Goal: Task Accomplishment & Management: Use online tool/utility

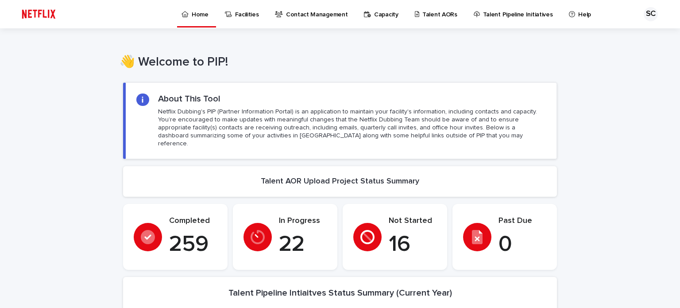
click at [422, 15] on p "Talent AORs" at bounding box center [439, 9] width 35 height 19
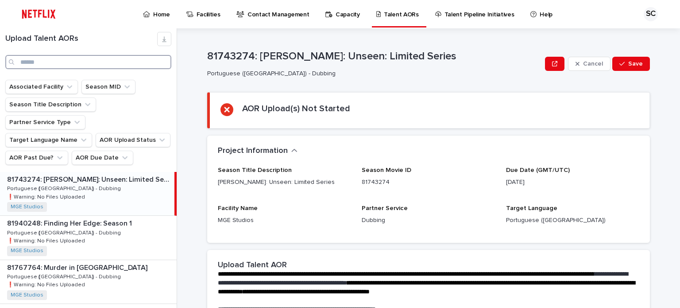
click at [77, 59] on input "Search" at bounding box center [88, 62] width 166 height 14
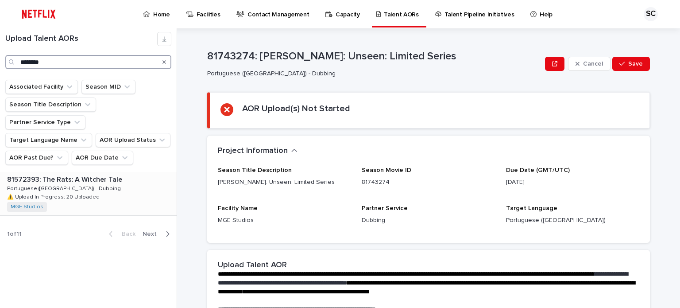
type input "********"
click at [108, 172] on div "81572393: The Rats: A [PERSON_NAME] Tale 81572393: The Rats: A [PERSON_NAME] Ta…" at bounding box center [88, 193] width 177 height 43
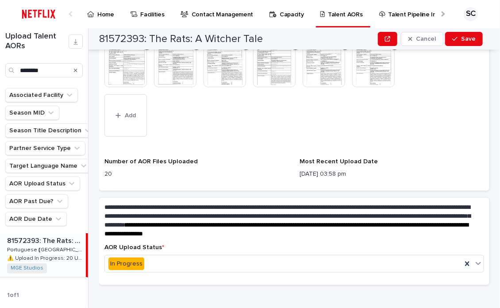
scroll to position [381, 0]
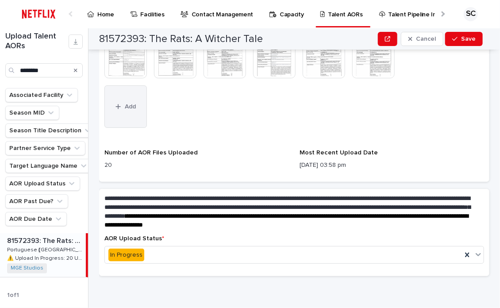
click at [135, 104] on span "Add" at bounding box center [130, 107] width 11 height 6
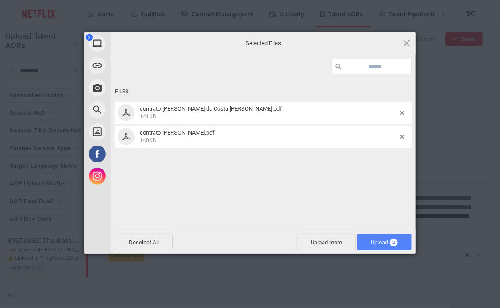
click at [377, 246] on span "Upload 2" at bounding box center [384, 242] width 54 height 17
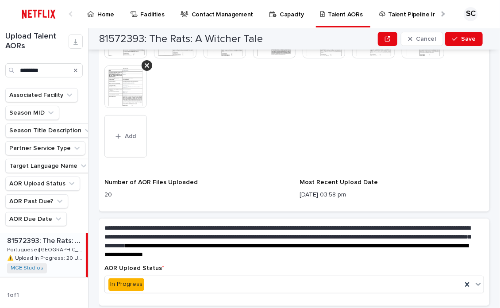
scroll to position [386, 0]
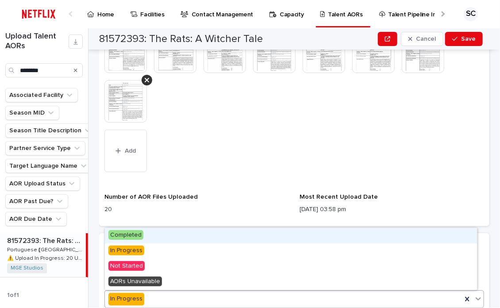
click at [182, 294] on div "In Progress" at bounding box center [283, 299] width 357 height 15
click at [188, 236] on div "Completed" at bounding box center [291, 235] width 372 height 15
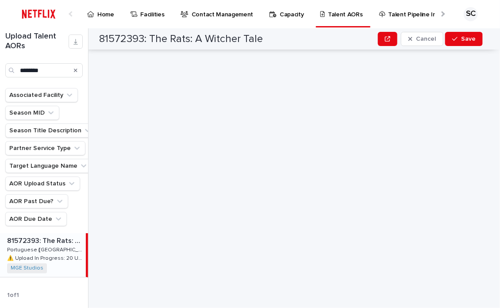
scroll to position [0, 0]
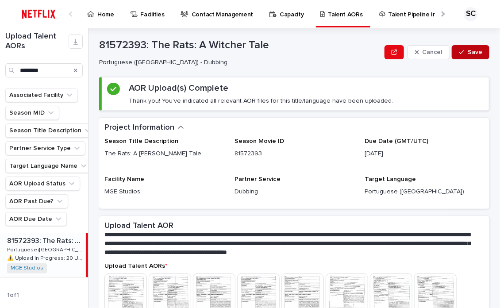
click at [477, 56] on button "Save" at bounding box center [471, 52] width 38 height 14
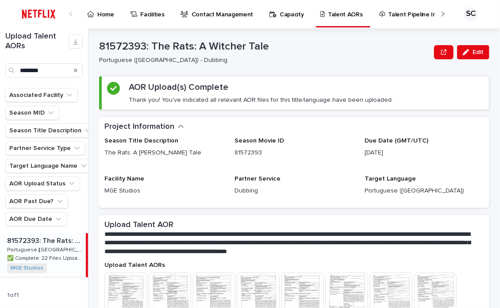
click at [486, 127] on div "**********" at bounding box center [299, 168] width 401 height 280
drag, startPoint x: 56, startPoint y: 77, endPoint x: 56, endPoint y: 70, distance: 7.1
click at [55, 74] on input "********" at bounding box center [43, 70] width 77 height 14
drag, startPoint x: -37, startPoint y: 69, endPoint x: -34, endPoint y: 65, distance: 5.3
click at [0, 65] on html "Home Facilities Contact Management Capacity Talent AORs Talent Pipeline Initiat…" at bounding box center [250, 154] width 500 height 308
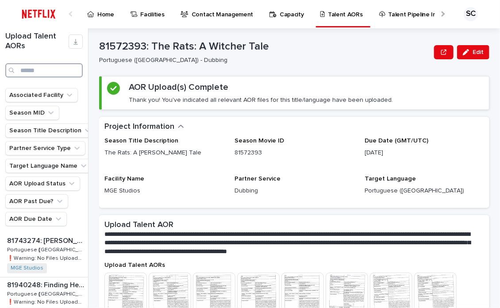
click at [28, 74] on input "Search" at bounding box center [43, 70] width 77 height 14
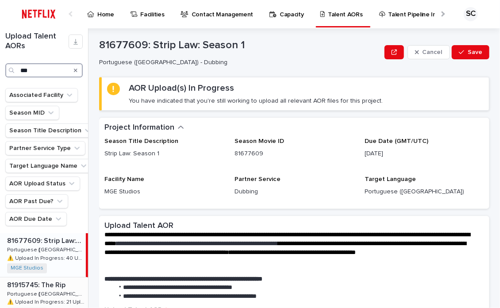
type input "***"
click at [64, 295] on p "Portuguese ([GEOGRAPHIC_DATA]) - Dubbing" at bounding box center [46, 294] width 79 height 8
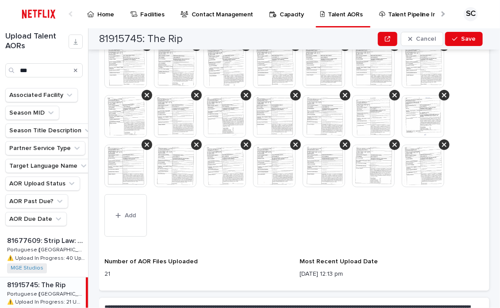
scroll to position [354, 0]
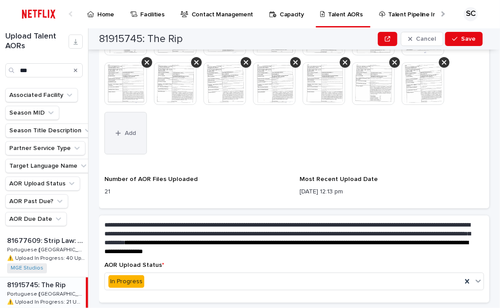
click at [119, 140] on button "Add" at bounding box center [126, 133] width 43 height 43
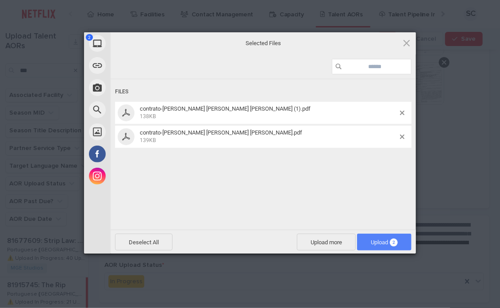
click at [374, 240] on span "Upload 2" at bounding box center [384, 242] width 27 height 7
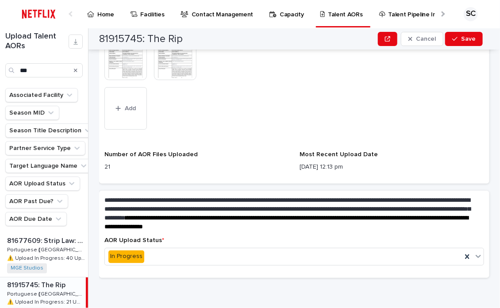
scroll to position [430, 0]
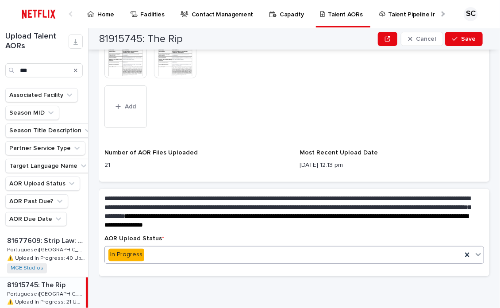
click at [195, 256] on div "In Progress" at bounding box center [283, 255] width 357 height 15
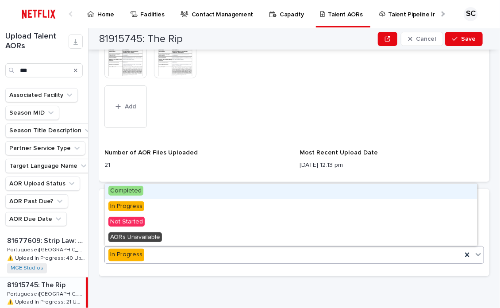
click at [180, 193] on div "Completed" at bounding box center [291, 191] width 372 height 15
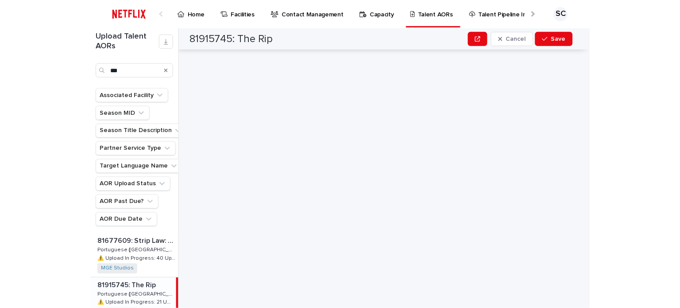
scroll to position [0, 0]
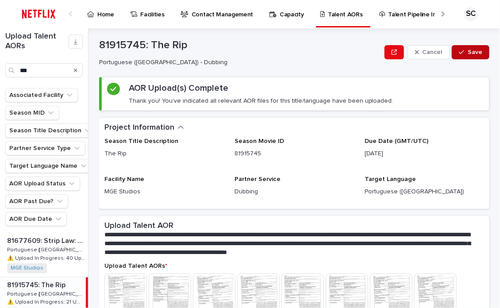
click at [468, 54] on span "Save" at bounding box center [475, 52] width 15 height 6
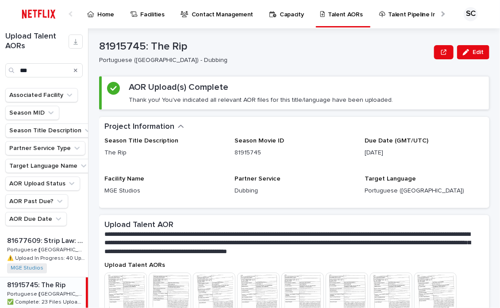
click at [110, 15] on p "Home" at bounding box center [105, 9] width 17 height 19
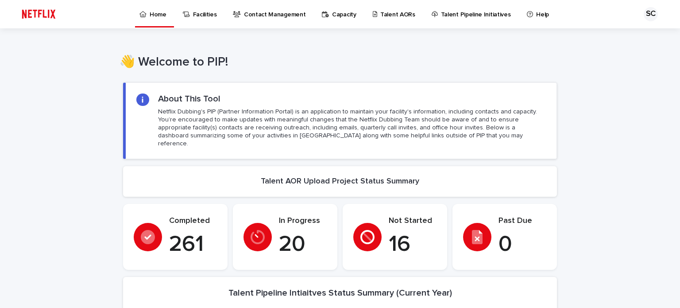
click at [397, 12] on p "Talent AORs" at bounding box center [397, 9] width 35 height 19
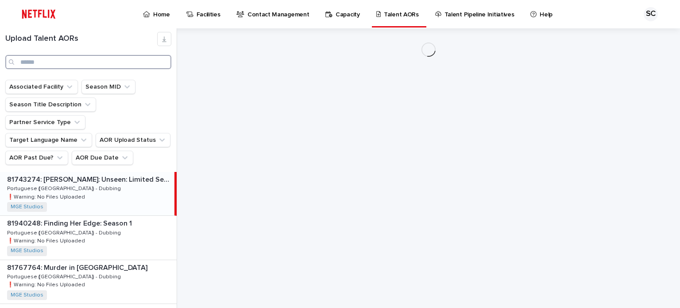
click at [58, 60] on input "Search" at bounding box center [88, 62] width 166 height 14
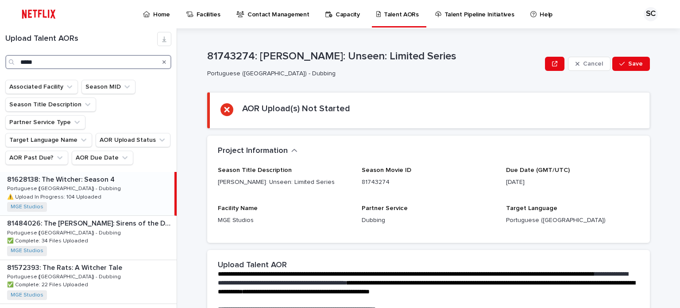
type input "*****"
click at [160, 12] on p "Home" at bounding box center [161, 9] width 17 height 19
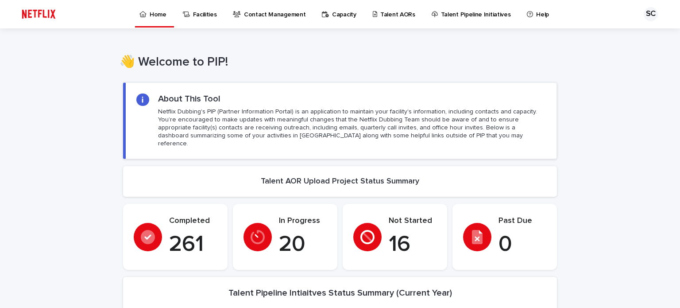
click at [405, 13] on p "Talent AORs" at bounding box center [397, 9] width 35 height 19
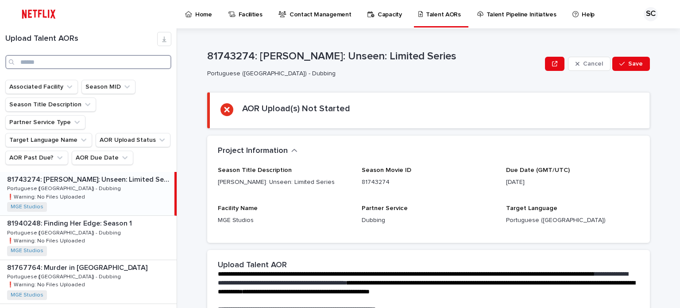
click at [113, 60] on input "Search" at bounding box center [88, 62] width 166 height 14
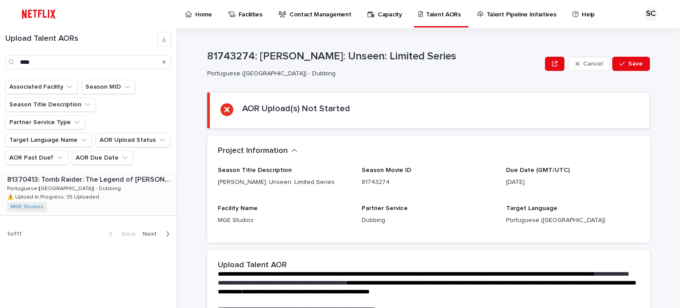
click at [150, 176] on div "81370413: Tomb Raider: The Legend of [PERSON_NAME]: Season 2 81370413: Tomb Rai…" at bounding box center [88, 193] width 177 height 43
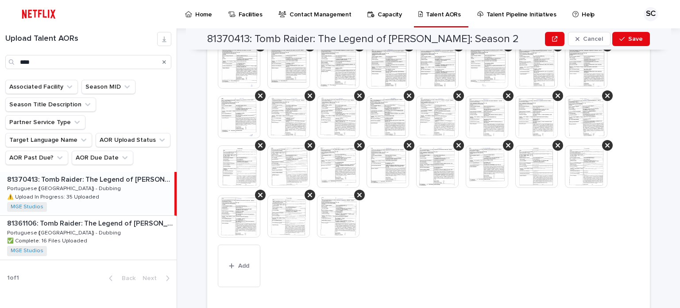
scroll to position [545, 0]
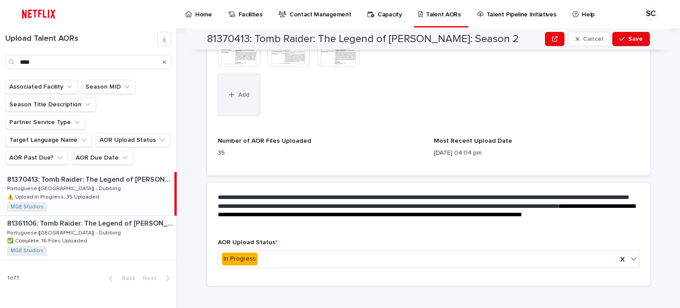
click at [243, 97] on button "Add" at bounding box center [239, 95] width 43 height 43
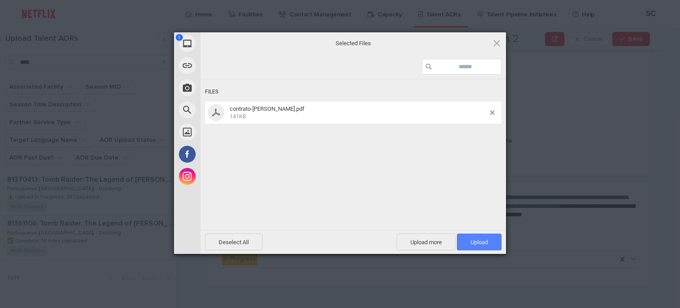
click at [478, 244] on span "Upload 1" at bounding box center [479, 242] width 17 height 7
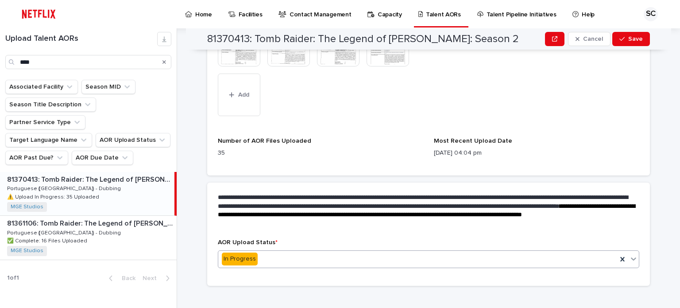
click at [298, 252] on div "In Progress" at bounding box center [417, 259] width 399 height 15
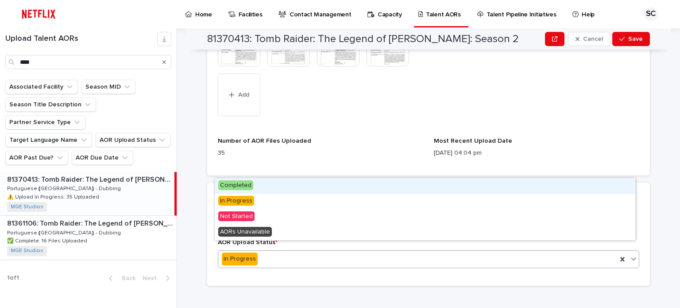
click at [296, 185] on div "Completed" at bounding box center [425, 185] width 421 height 15
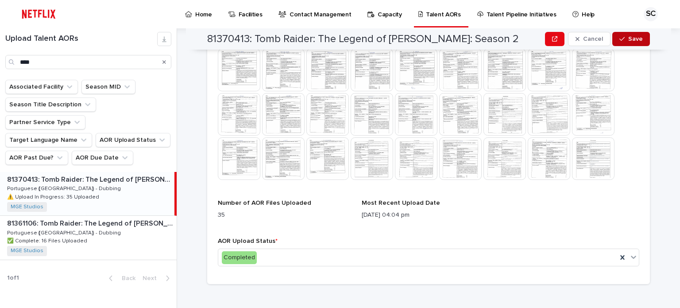
scroll to position [329, 0]
click at [622, 43] on button "Save" at bounding box center [631, 39] width 38 height 14
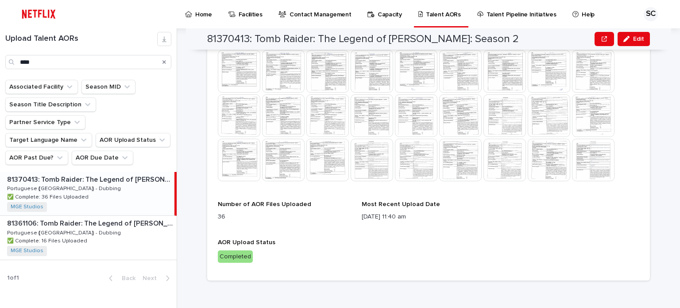
scroll to position [325, 0]
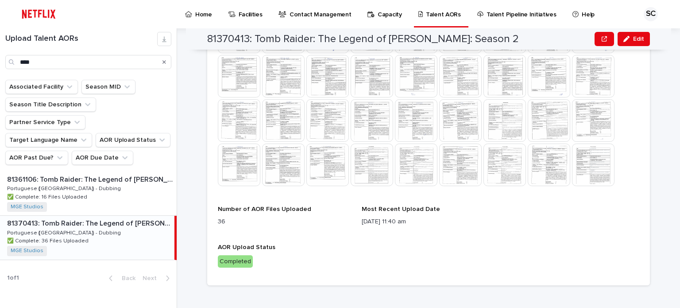
drag, startPoint x: 564, startPoint y: 231, endPoint x: 447, endPoint y: 194, distance: 122.0
click at [563, 231] on div "Upload Talent AORs This file cannot be opened Download File Number of AOR Files…" at bounding box center [429, 137] width 422 height 275
drag, startPoint x: 57, startPoint y: 61, endPoint x: 0, endPoint y: 62, distance: 56.7
click at [0, 62] on div "Upload Talent AORs ****" at bounding box center [88, 50] width 177 height 37
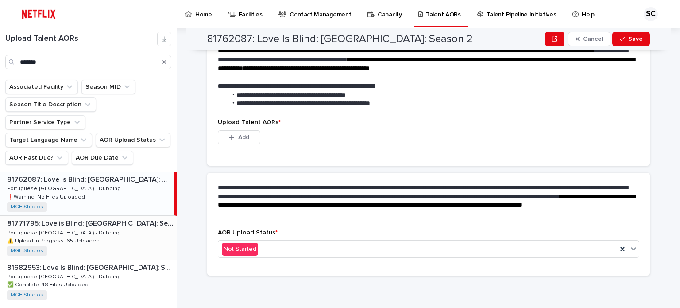
scroll to position [223, 0]
click at [131, 217] on div "81771795: Love is Blind: [GEOGRAPHIC_DATA]: Season 1 81771795: Love is Blind: […" at bounding box center [88, 237] width 177 height 43
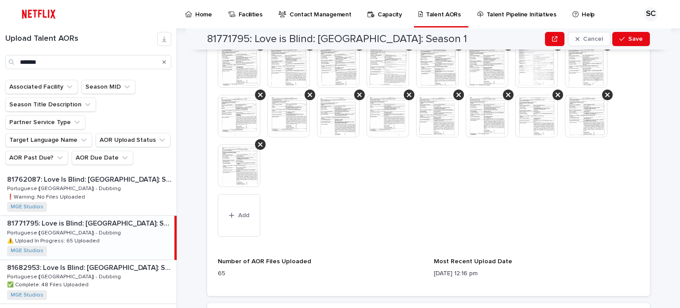
scroll to position [744, 0]
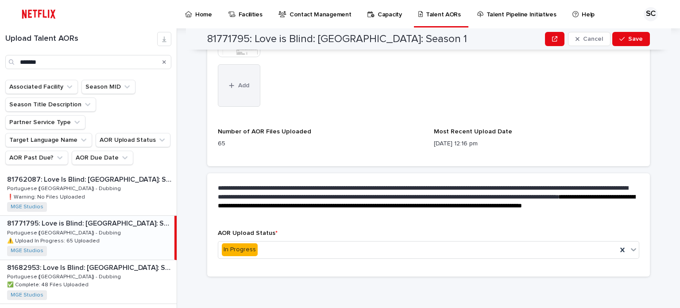
click at [233, 90] on button "Add" at bounding box center [239, 85] width 43 height 43
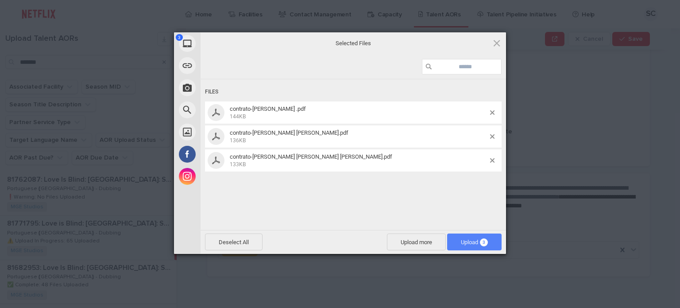
click at [478, 242] on span "Upload 3" at bounding box center [474, 242] width 27 height 7
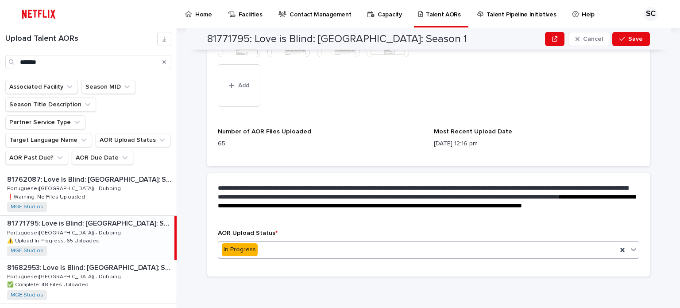
drag, startPoint x: 496, startPoint y: 254, endPoint x: 489, endPoint y: 244, distance: 11.8
click at [495, 254] on div "In Progress" at bounding box center [417, 249] width 399 height 15
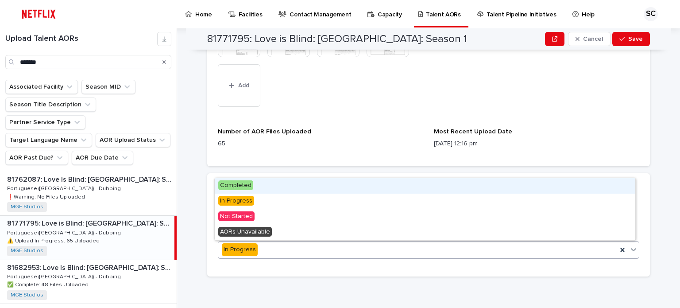
click at [445, 187] on div "Completed" at bounding box center [425, 185] width 421 height 15
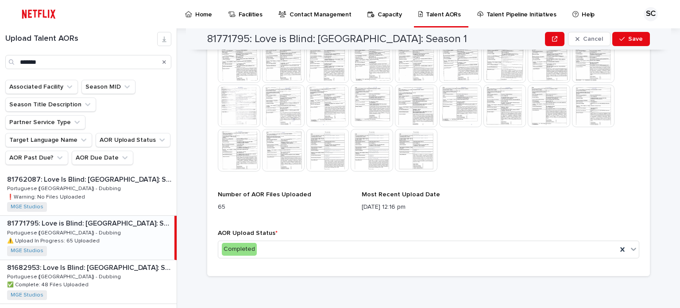
scroll to position [507, 0]
click at [627, 43] on button "Save" at bounding box center [631, 39] width 38 height 14
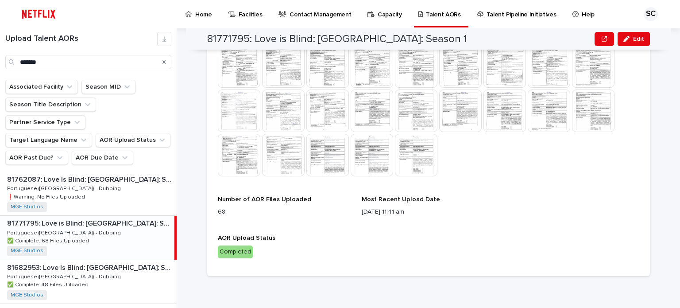
scroll to position [502, 0]
click at [639, 143] on div "Upload Talent AORs This file cannot be opened Download File Number of AOR Files…" at bounding box center [428, 44] width 443 height 463
drag, startPoint x: 62, startPoint y: 64, endPoint x: 0, endPoint y: 56, distance: 62.1
click at [0, 56] on div "Upload Talent AORs *******" at bounding box center [88, 50] width 177 height 37
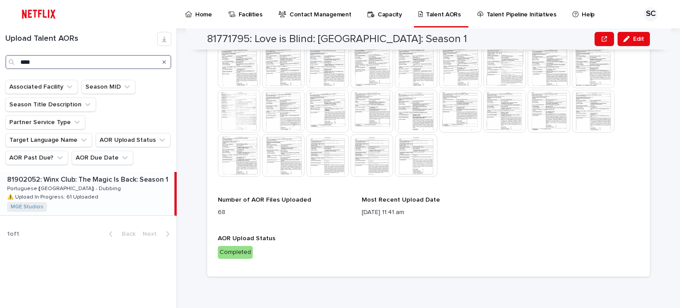
type input "****"
click at [116, 174] on div "81902052: Winx Club: The Magic Is Back: Season 1 81902052: Winx Club: The Magic…" at bounding box center [87, 193] width 174 height 43
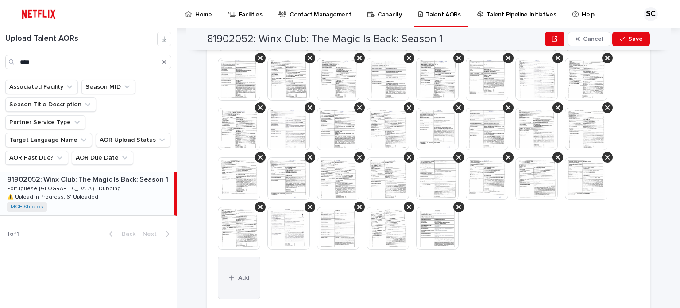
click at [239, 277] on span "Add" at bounding box center [243, 278] width 11 height 6
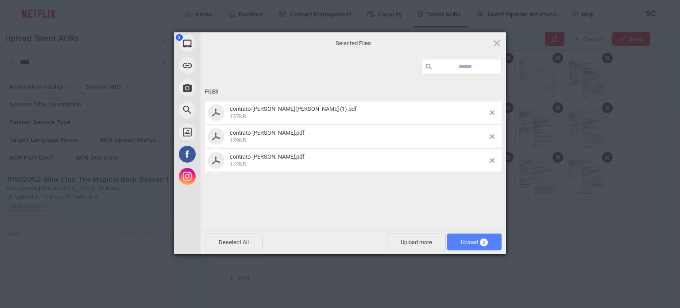
click at [484, 243] on span "3" at bounding box center [484, 242] width 8 height 8
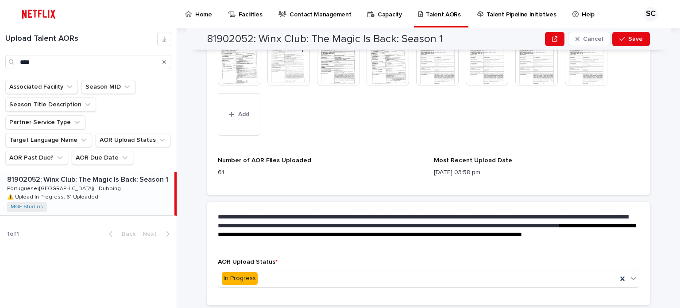
scroll to position [679, 0]
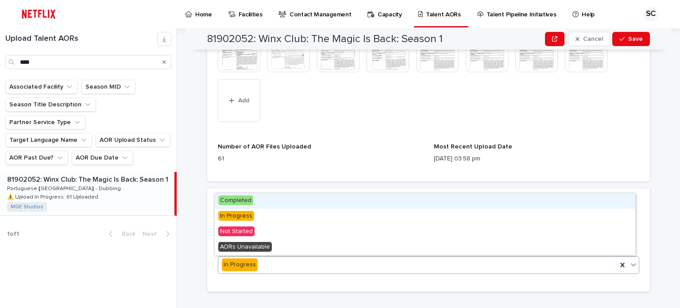
drag, startPoint x: 380, startPoint y: 265, endPoint x: 376, endPoint y: 259, distance: 7.0
click at [380, 264] on div "In Progress" at bounding box center [417, 264] width 399 height 15
click at [340, 204] on div "Completed" at bounding box center [425, 200] width 421 height 15
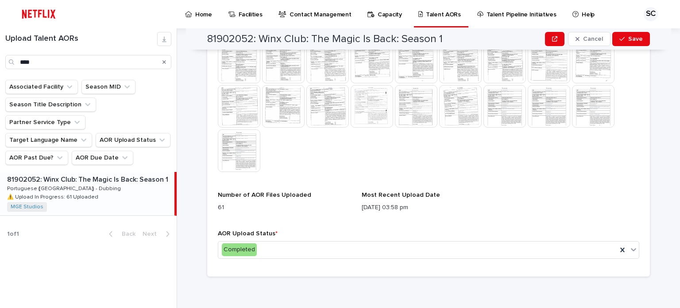
scroll to position [507, 0]
click at [633, 42] on button "Save" at bounding box center [631, 39] width 38 height 14
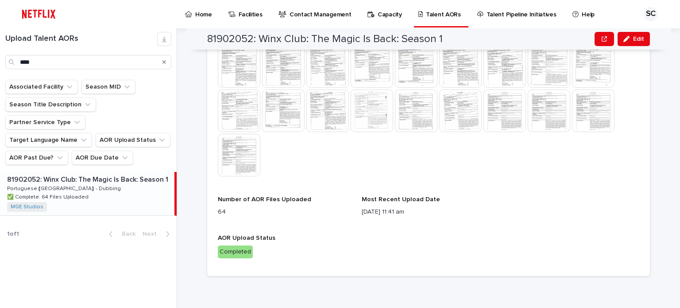
scroll to position [502, 0]
click at [509, 175] on div at bounding box center [429, 1] width 422 height 354
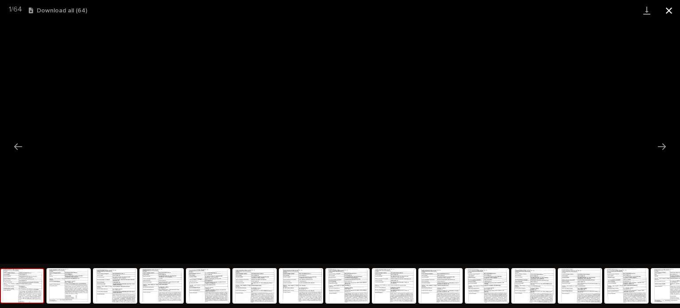
drag, startPoint x: 668, startPoint y: 7, endPoint x: 565, endPoint y: 0, distance: 103.0
click at [668, 8] on button "Close gallery" at bounding box center [669, 10] width 22 height 21
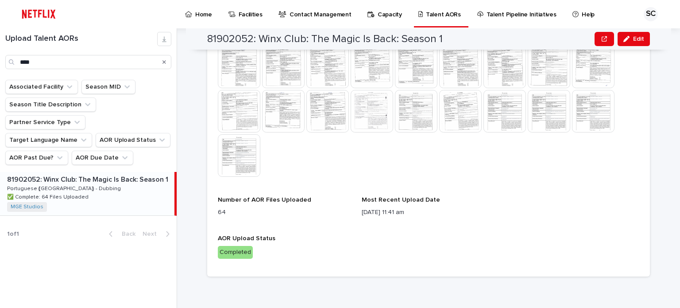
click at [201, 14] on p "Home" at bounding box center [203, 9] width 17 height 19
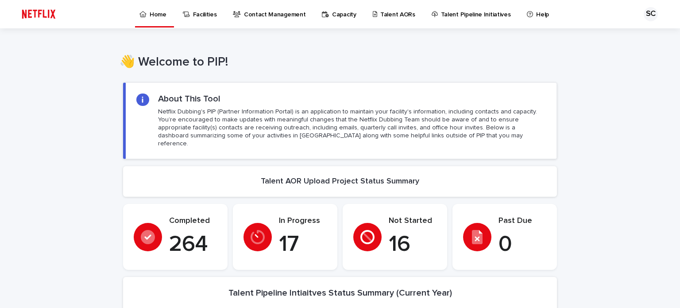
click at [392, 13] on p "Talent AORs" at bounding box center [397, 9] width 35 height 19
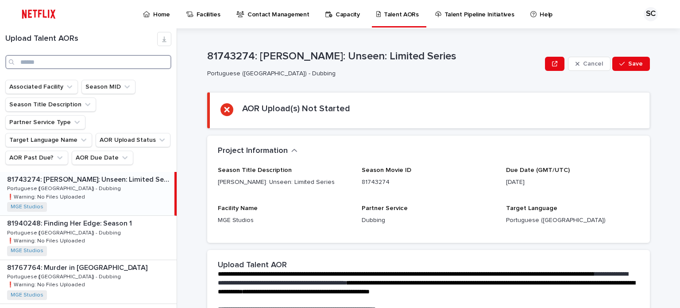
click at [91, 61] on input "Search" at bounding box center [88, 62] width 166 height 14
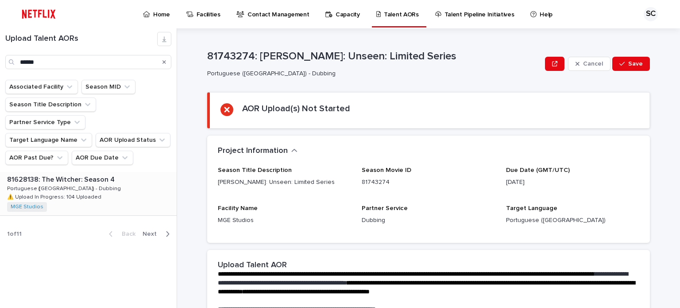
click at [96, 172] on div "81628138: The [PERSON_NAME]: Season 4 81628138: The [PERSON_NAME]: Season 4 Por…" at bounding box center [88, 193] width 177 height 43
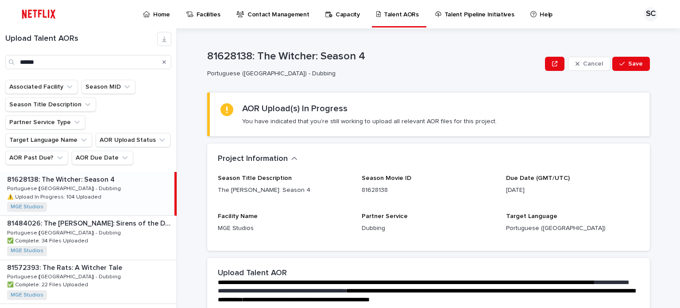
drag, startPoint x: 659, startPoint y: 155, endPoint x: 648, endPoint y: 148, distance: 13.3
click at [660, 155] on div "**********" at bounding box center [434, 167] width 492 height 279
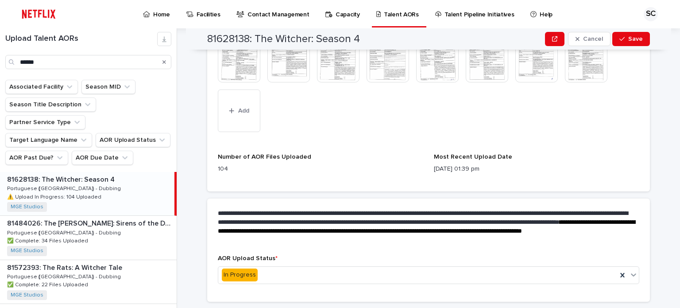
scroll to position [942, 0]
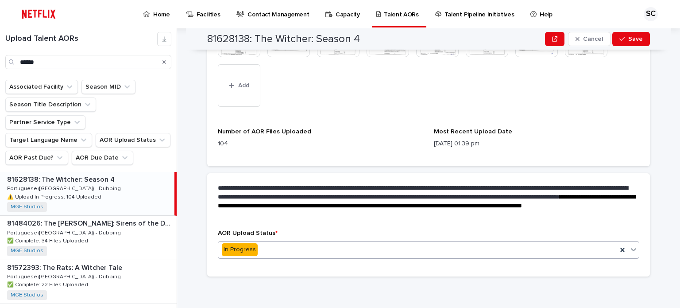
click at [269, 249] on div "In Progress" at bounding box center [417, 249] width 399 height 15
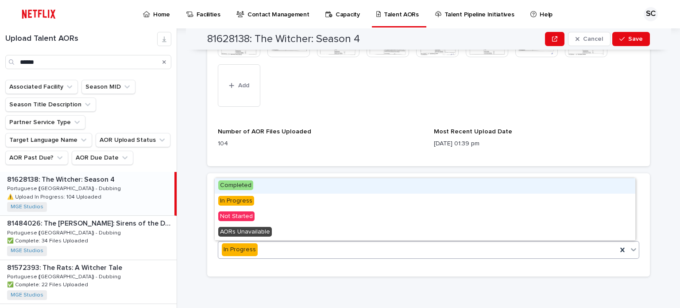
drag, startPoint x: 274, startPoint y: 196, endPoint x: 273, endPoint y: 181, distance: 15.1
click at [273, 181] on div "Completed" at bounding box center [425, 185] width 421 height 15
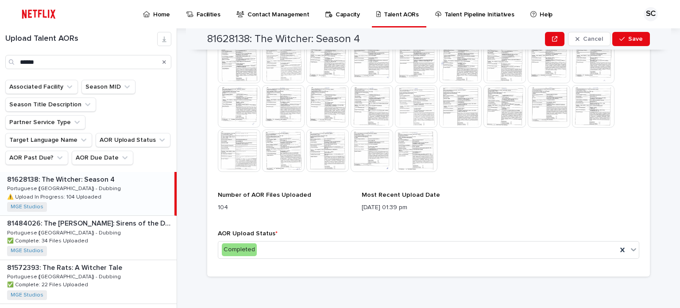
scroll to position [684, 0]
click at [624, 39] on div "button" at bounding box center [624, 39] width 9 height 6
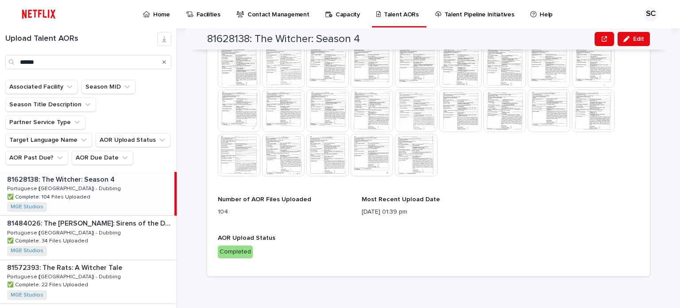
scroll to position [679, 0]
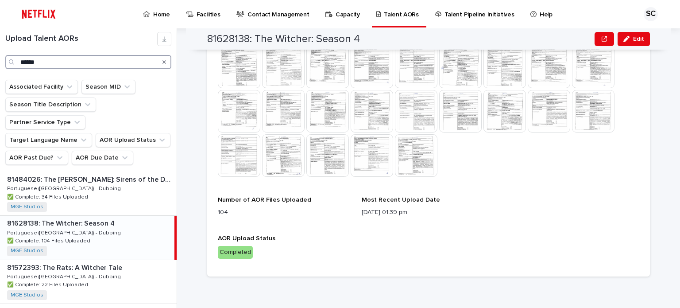
drag, startPoint x: 71, startPoint y: 67, endPoint x: 0, endPoint y: 67, distance: 70.9
click at [0, 67] on div "Upload Talent AORs ******" at bounding box center [88, 50] width 177 height 37
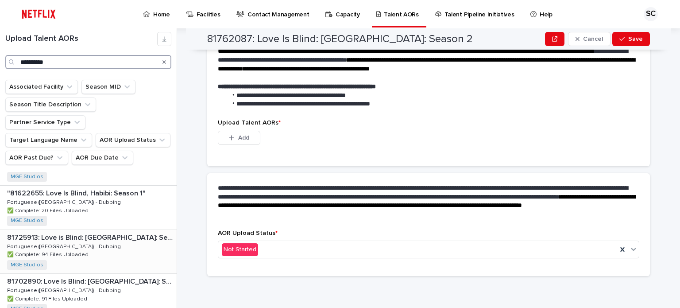
scroll to position [133, 0]
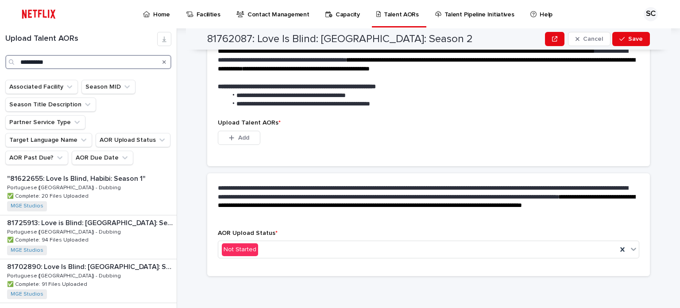
type input "**********"
click at [667, 132] on div "**********" at bounding box center [434, 167] width 492 height 279
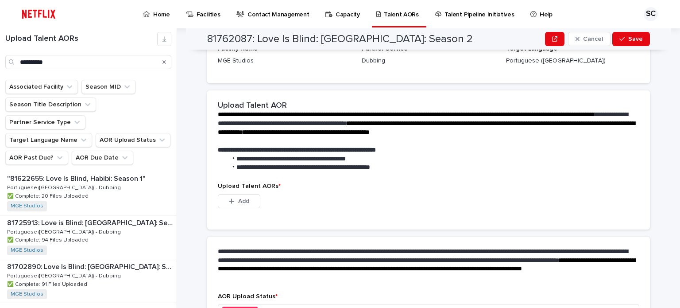
scroll to position [0, 0]
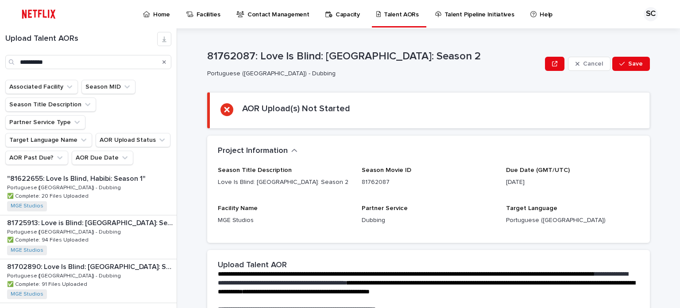
click at [168, 16] on p "Home" at bounding box center [161, 9] width 17 height 19
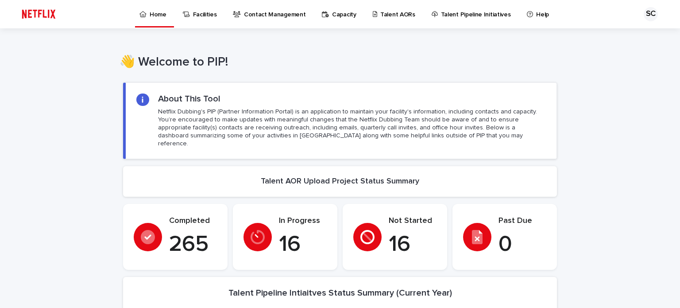
click at [393, 12] on p "Talent AORs" at bounding box center [397, 9] width 35 height 19
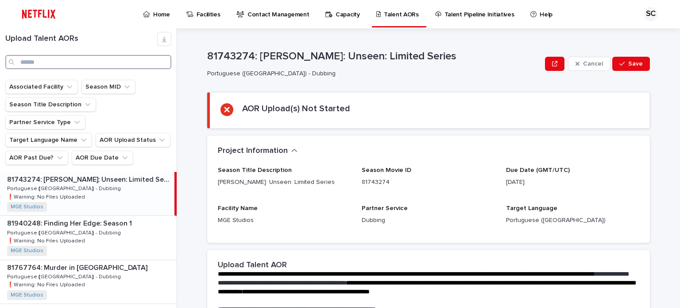
click at [67, 61] on input "Search" at bounding box center [88, 62] width 166 height 14
type input "*****"
click at [161, 15] on p "Home" at bounding box center [161, 9] width 17 height 19
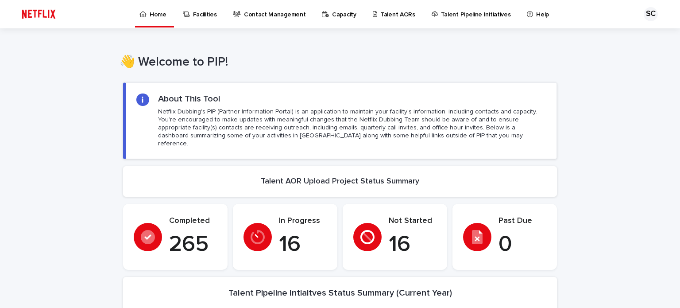
click at [397, 12] on p "Talent AORs" at bounding box center [397, 9] width 35 height 19
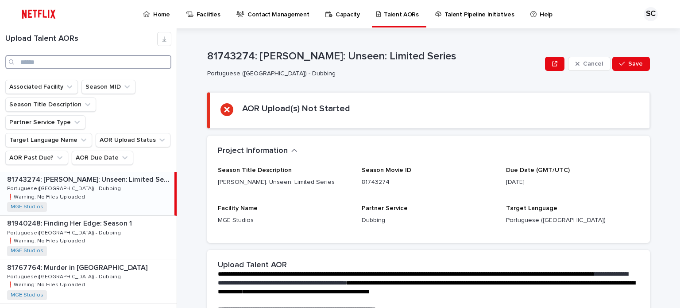
click at [73, 62] on input "Search" at bounding box center [88, 62] width 166 height 14
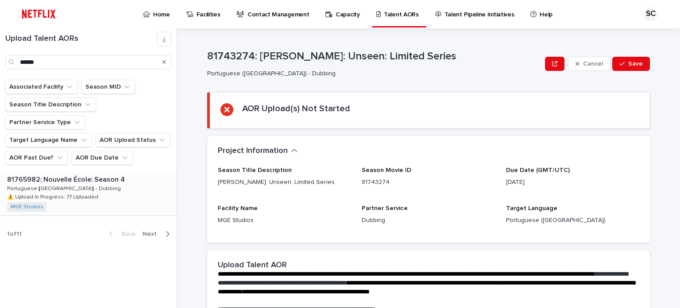
click at [105, 172] on div "81765982: Nouvelle École: Season 4 81765982: Nouvelle École: Season 4 Portugues…" at bounding box center [88, 193] width 177 height 43
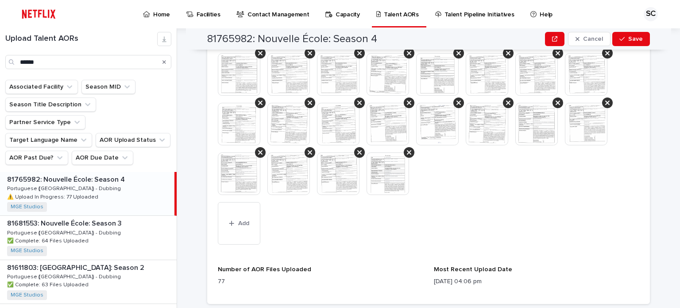
scroll to position [664, 0]
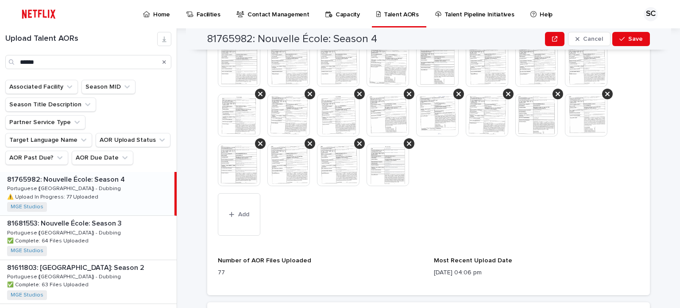
drag, startPoint x: 250, startPoint y: 208, endPoint x: 306, endPoint y: 209, distance: 56.2
click at [250, 208] on button "Add" at bounding box center [239, 214] width 43 height 43
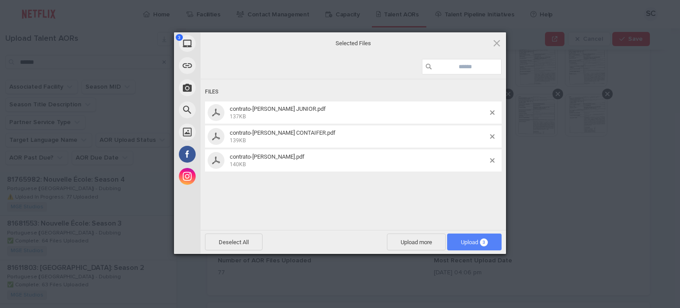
click at [461, 241] on span "Upload 3" at bounding box center [474, 242] width 27 height 7
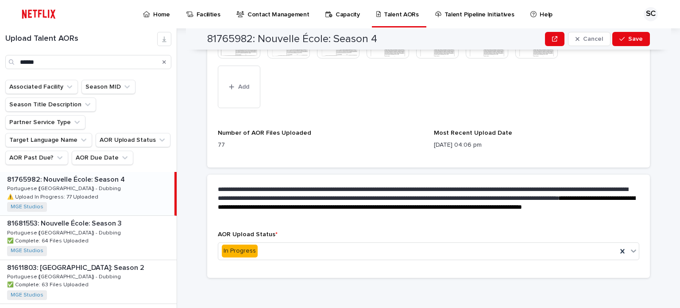
scroll to position [793, 0]
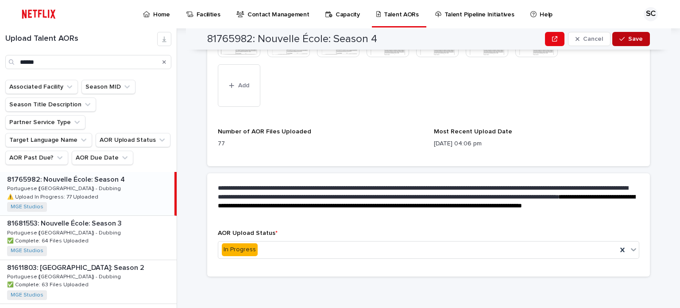
click at [614, 45] on button "Save" at bounding box center [631, 39] width 38 height 14
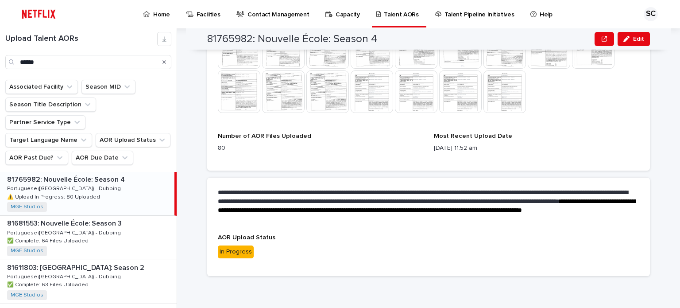
scroll to position [645, 0]
click at [666, 172] on div "**********" at bounding box center [434, 167] width 492 height 279
drag, startPoint x: 17, startPoint y: 60, endPoint x: 0, endPoint y: 59, distance: 16.9
click at [0, 59] on div "Upload Talent AORs ******" at bounding box center [88, 50] width 177 height 37
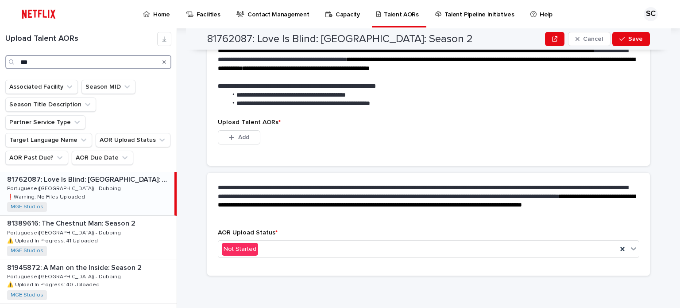
scroll to position [223, 0]
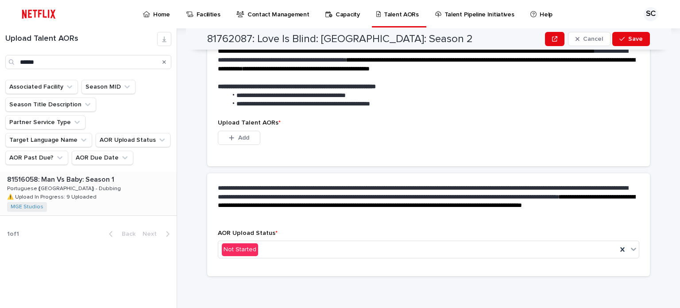
click at [114, 177] on div "81516058: Man Vs Baby: Season 1 81516058: Man Vs Baby: Season 1 Portuguese ([GE…" at bounding box center [88, 193] width 177 height 43
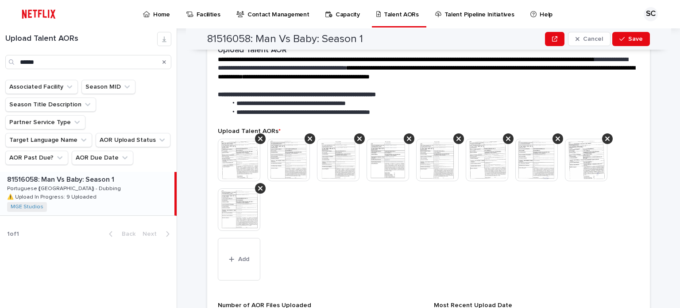
scroll to position [396, 0]
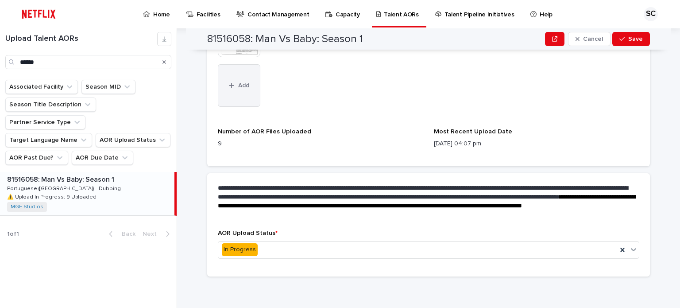
click at [247, 85] on button "Add" at bounding box center [239, 85] width 43 height 43
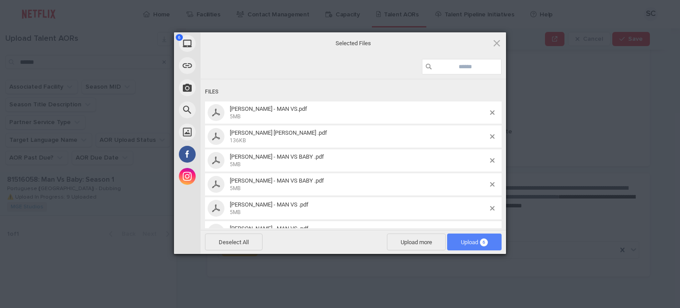
click at [462, 249] on span "Upload 6" at bounding box center [474, 241] width 54 height 17
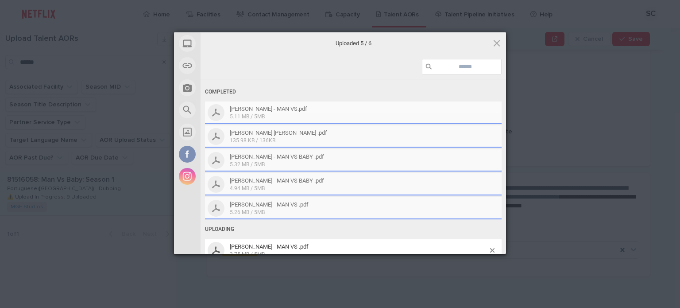
scroll to position [11, 0]
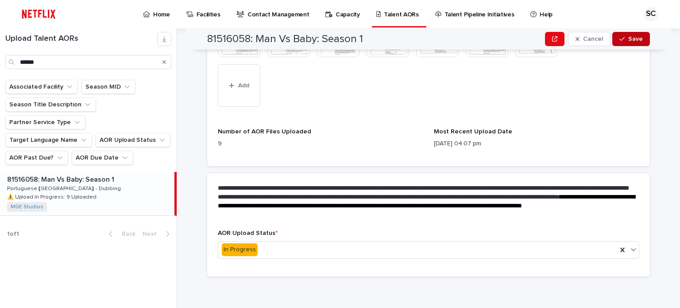
click at [625, 45] on button "Save" at bounding box center [631, 39] width 38 height 14
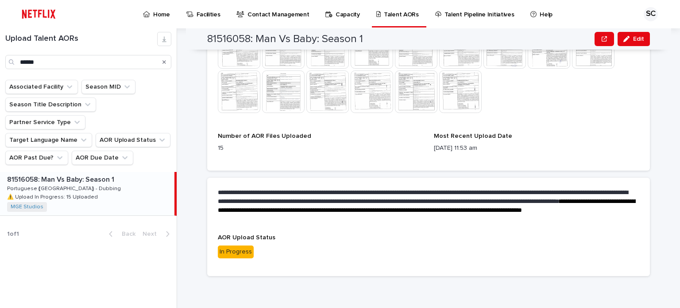
scroll to position [335, 0]
click at [671, 124] on div "**********" at bounding box center [434, 167] width 492 height 279
click at [0, 63] on div "Upload Talent AORs ******" at bounding box center [88, 50] width 177 height 37
click at [119, 182] on div "81677609: Strip Law: Season 1 81677609: Strip Law: Season 1 Portuguese ([GEOGRA…" at bounding box center [87, 193] width 174 height 43
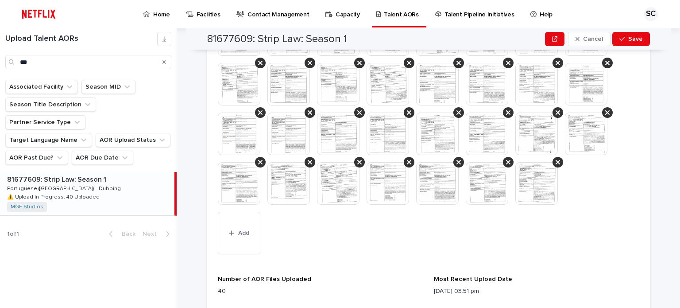
scroll to position [545, 0]
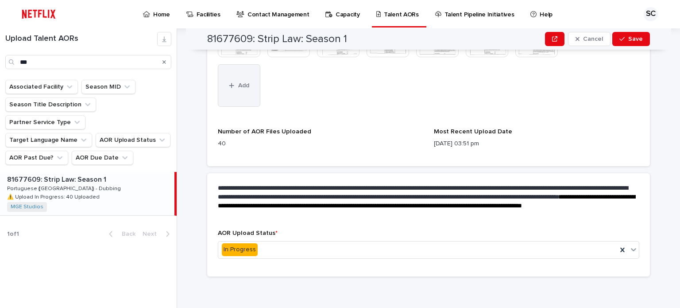
click at [240, 98] on button "Add" at bounding box center [239, 85] width 43 height 43
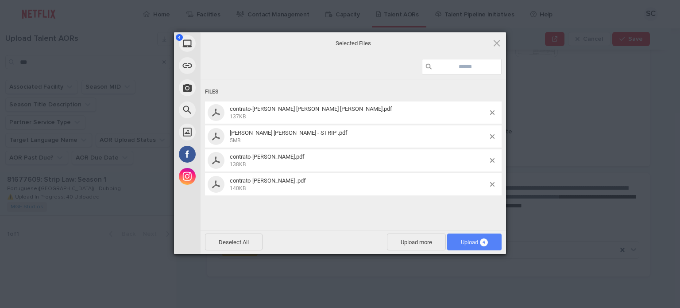
click at [473, 241] on span "Upload 4" at bounding box center [474, 242] width 27 height 7
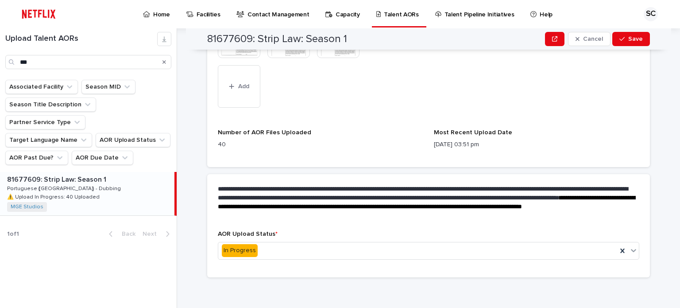
scroll to position [595, 0]
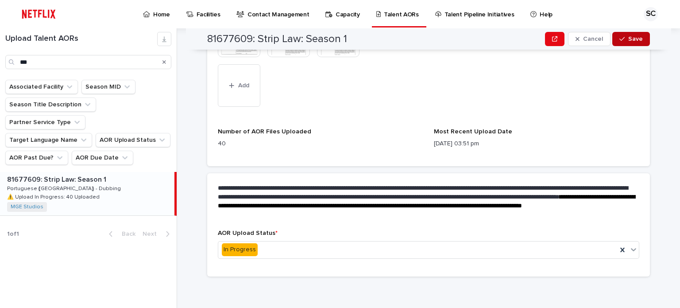
click at [620, 40] on icon "button" at bounding box center [622, 39] width 5 height 6
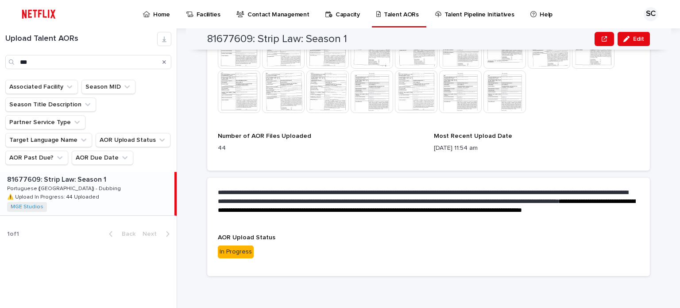
scroll to position [468, 0]
click at [665, 157] on div "**********" at bounding box center [434, 167] width 492 height 279
drag, startPoint x: 61, startPoint y: 63, endPoint x: 0, endPoint y: 51, distance: 61.8
click at [0, 51] on div "Upload Talent AORs ***" at bounding box center [88, 50] width 177 height 37
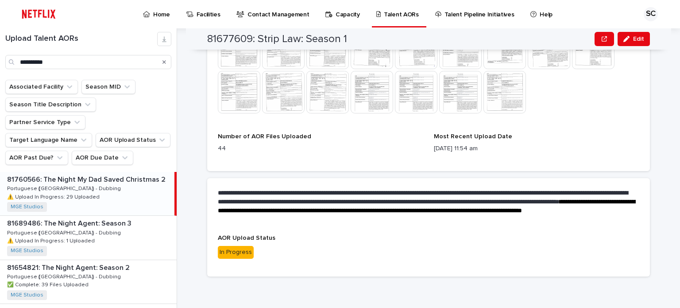
click at [124, 172] on div "81760566: The Night My Dad Saved Christmas 2 81760566: The Night My Dad Saved C…" at bounding box center [87, 193] width 174 height 43
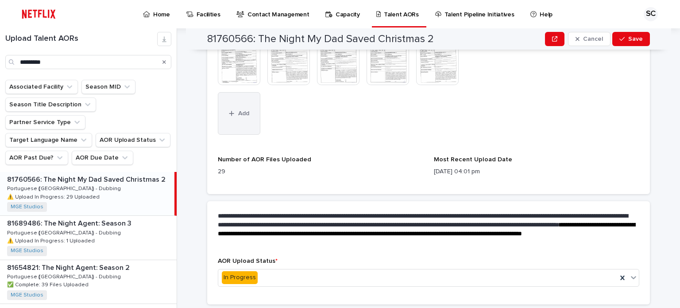
click at [229, 114] on icon "button" at bounding box center [231, 113] width 5 height 6
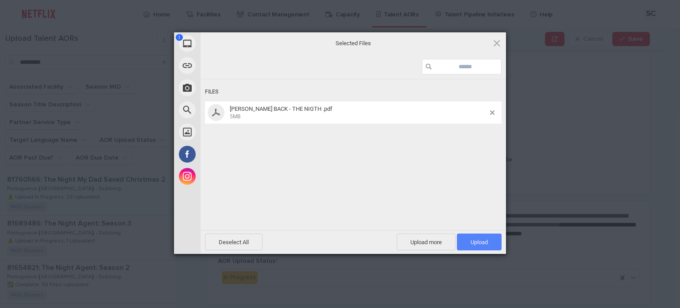
click at [481, 247] on span "Upload 1" at bounding box center [479, 241] width 45 height 17
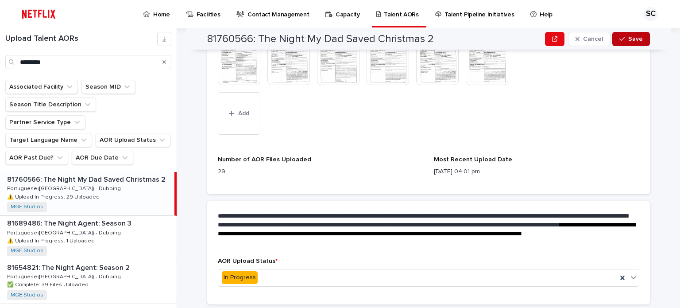
click at [622, 42] on button "Save" at bounding box center [631, 39] width 38 height 14
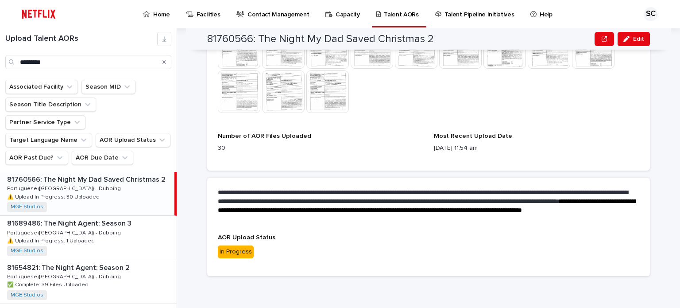
scroll to position [423, 0]
drag, startPoint x: 662, startPoint y: 97, endPoint x: 243, endPoint y: 86, distance: 419.5
click at [657, 97] on div "**********" at bounding box center [434, 167] width 492 height 279
drag, startPoint x: 48, startPoint y: 60, endPoint x: 0, endPoint y: 58, distance: 47.9
click at [0, 58] on div "Upload Talent AORs *********" at bounding box center [88, 50] width 177 height 37
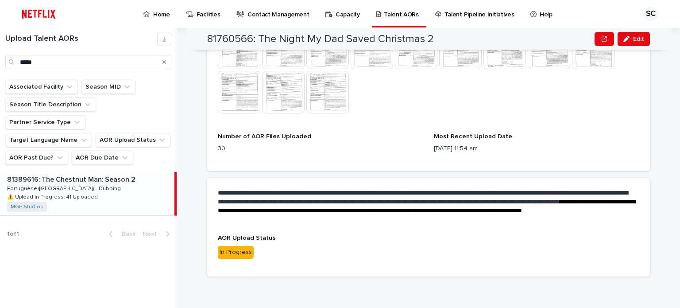
click at [132, 182] on div "81389616: The Chestnut Man: Season 2 81389616: The Chestnut Man: Season 2 Portu…" at bounding box center [87, 193] width 174 height 43
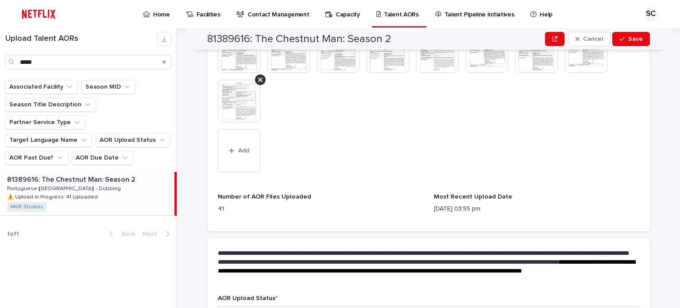
scroll to position [556, 0]
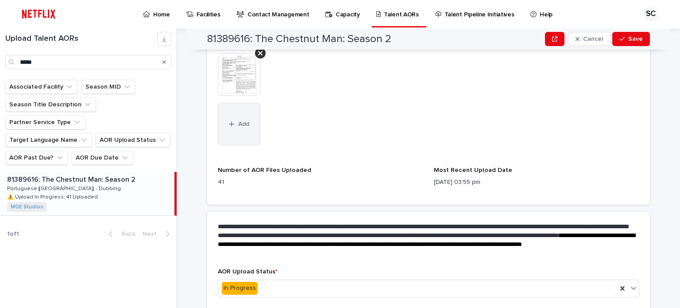
click at [244, 124] on span "Add" at bounding box center [243, 124] width 11 height 6
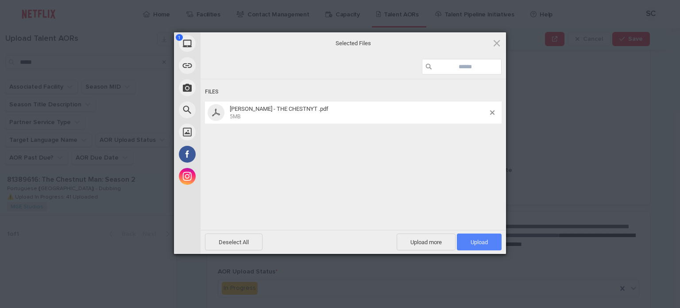
click at [468, 241] on span "Upload 1" at bounding box center [479, 241] width 45 height 17
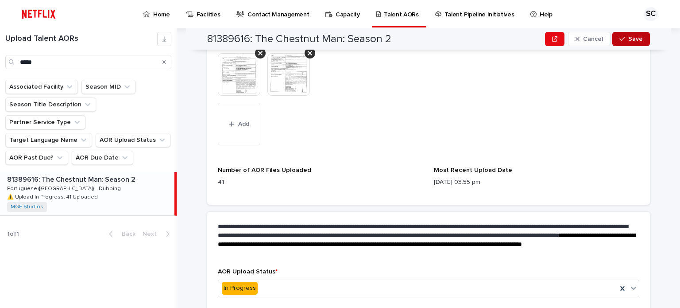
click at [620, 42] on button "Save" at bounding box center [631, 39] width 38 height 14
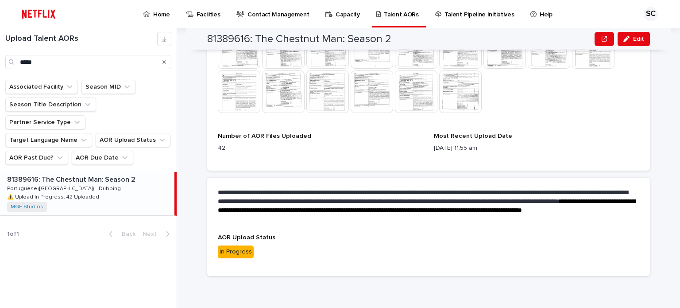
scroll to position [468, 0]
drag, startPoint x: 659, startPoint y: 101, endPoint x: 286, endPoint y: 85, distance: 373.7
click at [649, 97] on div "**********" at bounding box center [434, 167] width 492 height 279
drag, startPoint x: 57, startPoint y: 66, endPoint x: 0, endPoint y: 58, distance: 57.7
click at [0, 58] on div "Upload Talent AORs *****" at bounding box center [88, 50] width 177 height 37
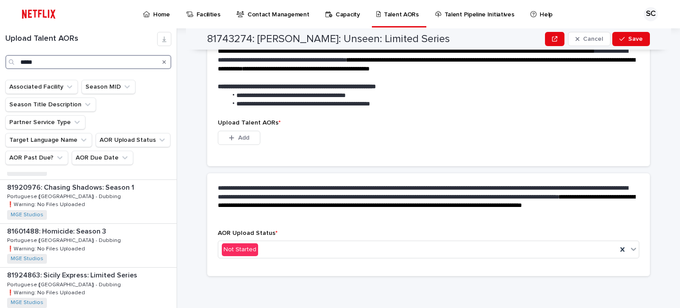
scroll to position [177, 0]
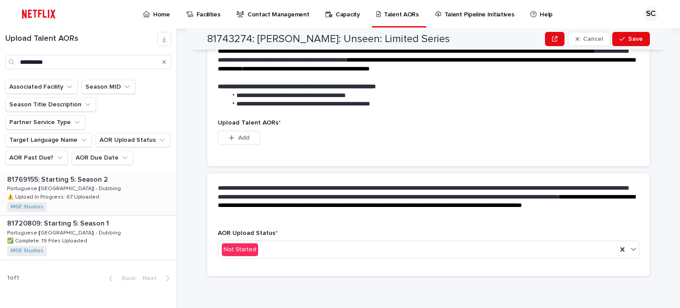
click at [78, 172] on div "81769155: Starting 5: Season 2 81769155: Starting 5: Season 2 Portuguese ([GEOG…" at bounding box center [88, 193] width 177 height 43
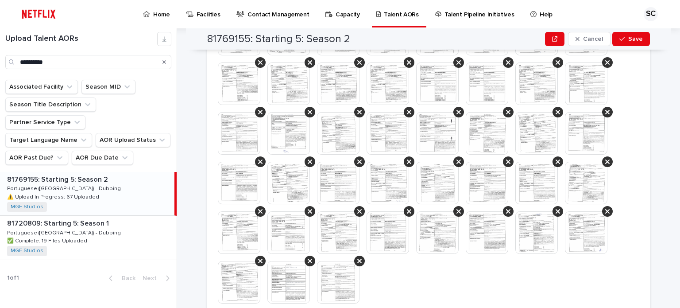
scroll to position [645, 0]
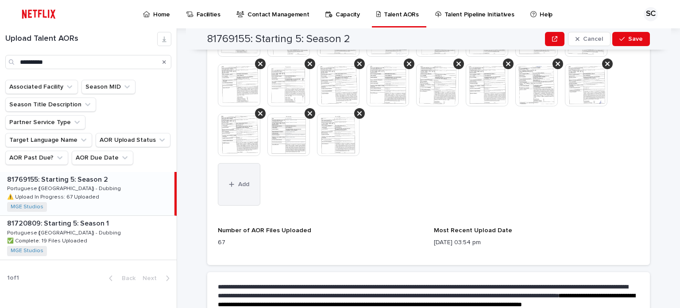
click at [250, 175] on button "Add" at bounding box center [239, 184] width 43 height 43
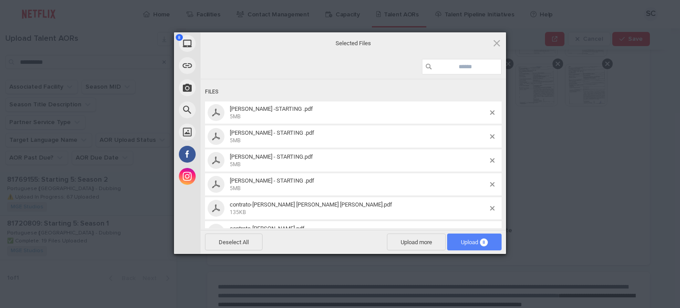
click at [472, 240] on span "Upload 8" at bounding box center [474, 242] width 27 height 7
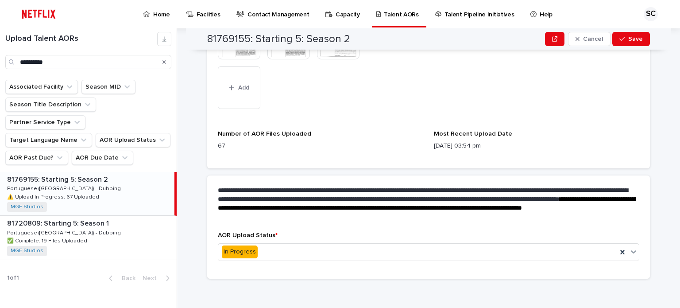
scroll to position [793, 0]
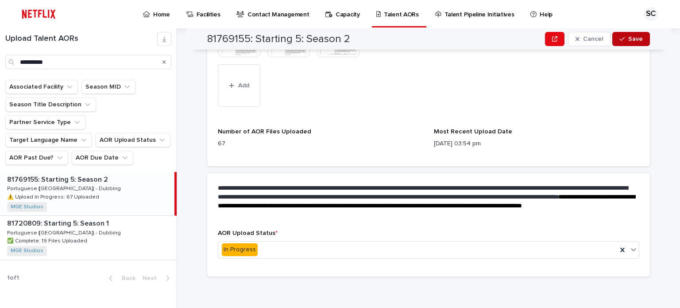
click at [626, 42] on button "Save" at bounding box center [631, 39] width 38 height 14
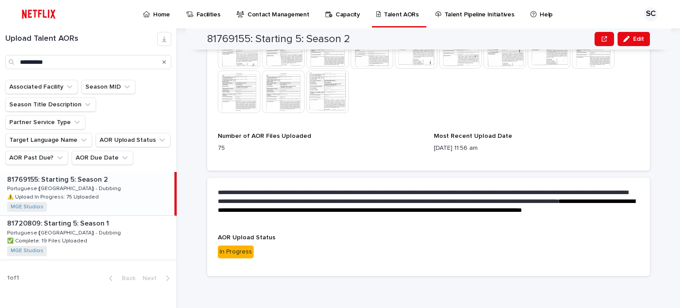
scroll to position [645, 0]
click at [657, 99] on div "**********" at bounding box center [434, 167] width 492 height 279
drag, startPoint x: 8, startPoint y: 56, endPoint x: 0, endPoint y: 56, distance: 7.5
click at [0, 56] on div "**********" at bounding box center [88, 50] width 177 height 37
drag, startPoint x: 107, startPoint y: 173, endPoint x: 123, endPoint y: 172, distance: 16.0
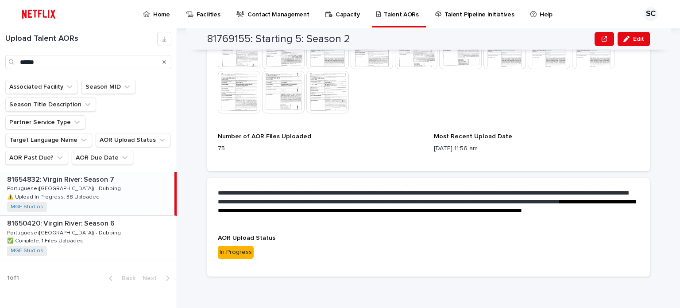
click at [107, 173] on div "81654832: Virgin River: Season 7 81654832: Virgin River: Season 7 Portuguese ([…" at bounding box center [87, 193] width 174 height 43
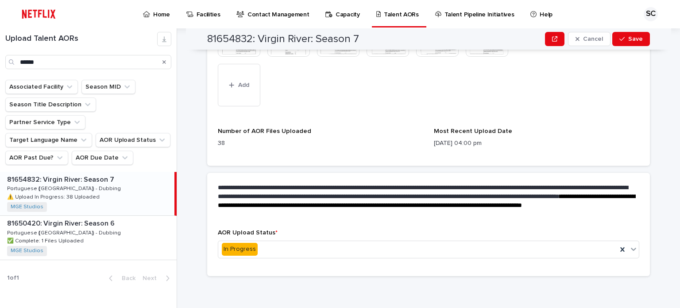
scroll to position [545, 0]
click at [240, 97] on button "Add" at bounding box center [239, 85] width 43 height 43
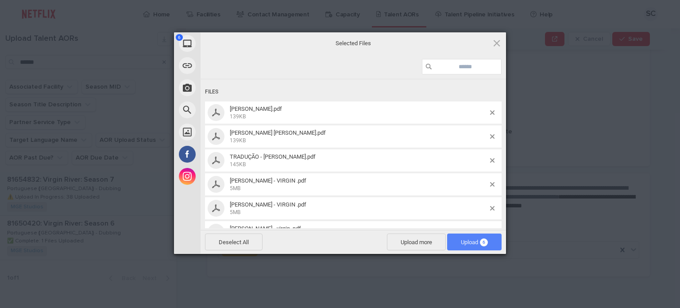
click at [469, 240] on span "Upload 6" at bounding box center [474, 242] width 27 height 7
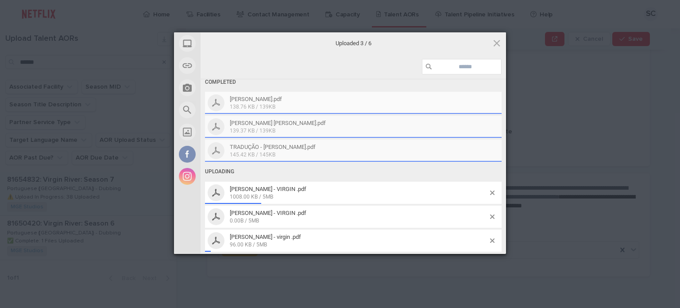
scroll to position [11, 0]
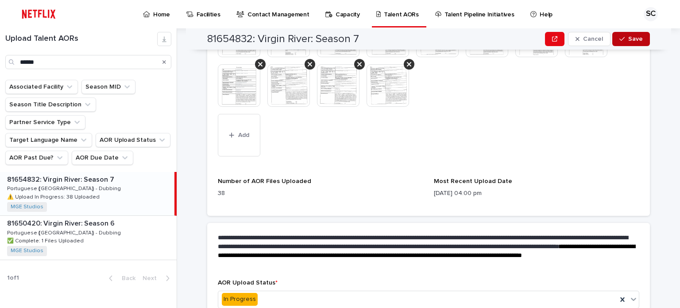
click at [628, 39] on span "Save" at bounding box center [635, 39] width 15 height 6
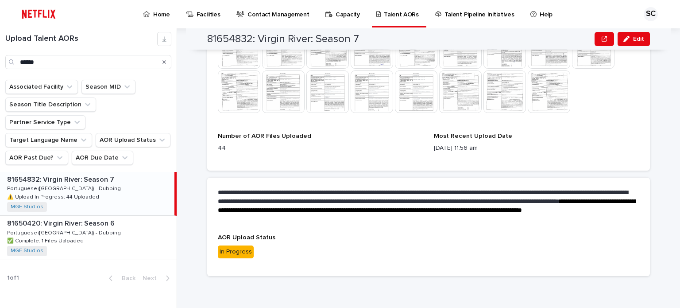
scroll to position [468, 0]
drag, startPoint x: 666, startPoint y: 136, endPoint x: 317, endPoint y: 58, distance: 357.1
click at [662, 136] on div "**********" at bounding box center [434, 167] width 492 height 279
drag, startPoint x: 35, startPoint y: 62, endPoint x: 0, endPoint y: 61, distance: 35.0
click at [0, 61] on div "Upload Talent AORs ******" at bounding box center [88, 50] width 177 height 37
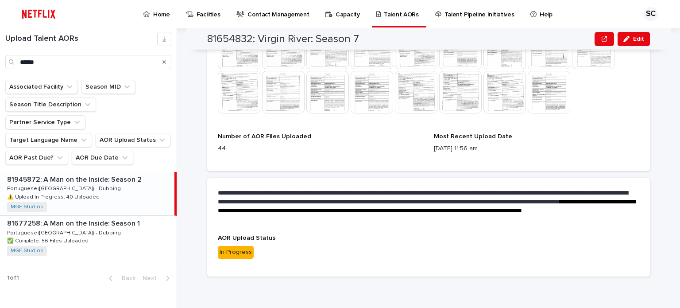
click at [120, 178] on div "81945872: A Man on the Inside: Season 2 81945872: A Man on the Inside: Season 2…" at bounding box center [87, 193] width 174 height 43
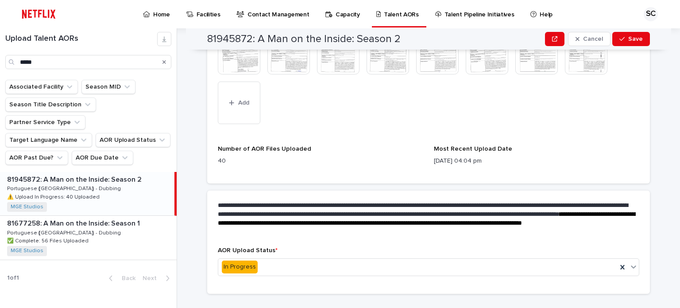
scroll to position [545, 0]
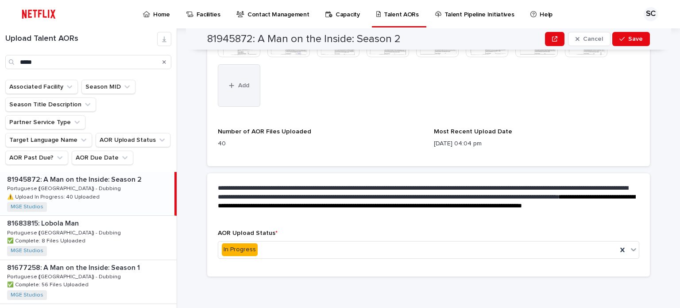
click at [245, 78] on button "Add" at bounding box center [239, 85] width 43 height 43
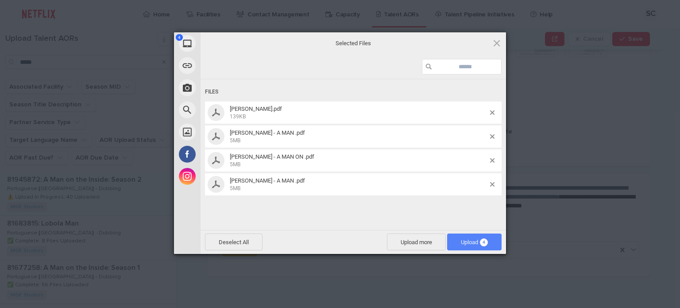
click at [464, 238] on span "Upload 4" at bounding box center [474, 241] width 54 height 17
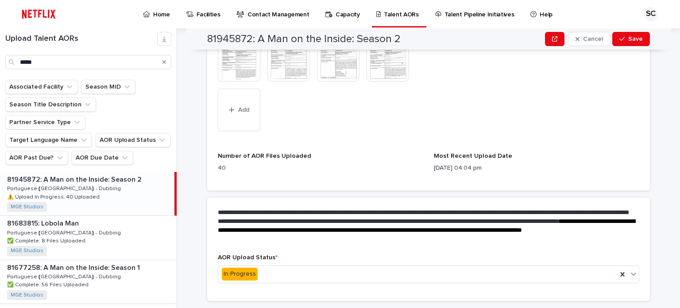
scroll to position [595, 0]
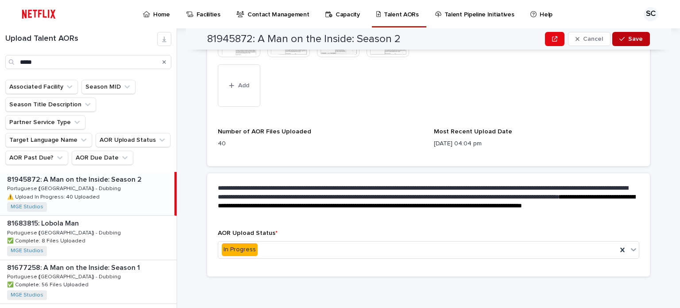
click at [622, 40] on icon "button" at bounding box center [622, 39] width 5 height 6
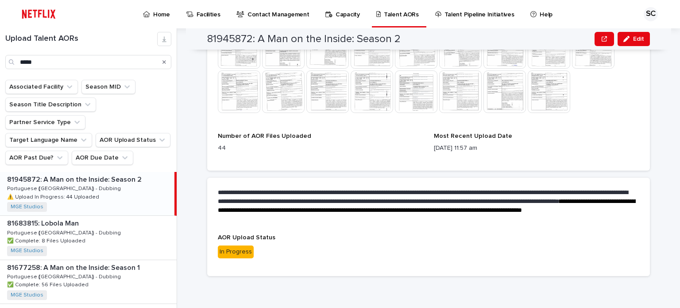
scroll to position [468, 0]
drag, startPoint x: 669, startPoint y: 167, endPoint x: 429, endPoint y: 93, distance: 251.7
click at [668, 167] on div "**********" at bounding box center [434, 167] width 492 height 279
drag, startPoint x: 35, startPoint y: 62, endPoint x: 9, endPoint y: 64, distance: 25.7
click at [9, 64] on div "*****" at bounding box center [88, 62] width 166 height 14
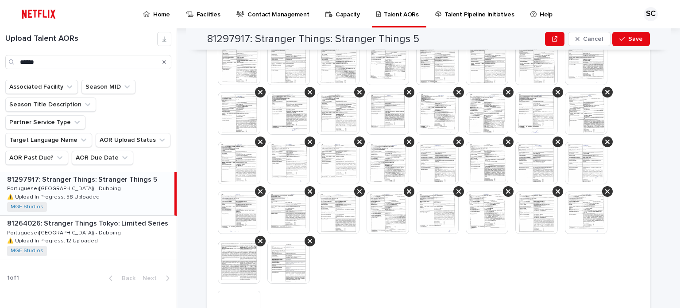
click at [126, 172] on div "81297917: Stranger Things: Stranger Things 5 81297917: Stranger Things: Strange…" at bounding box center [87, 193] width 174 height 43
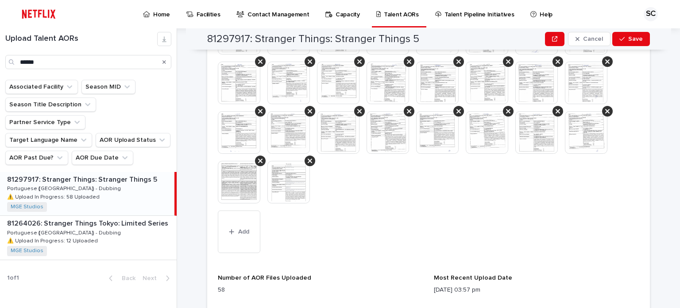
scroll to position [600, 0]
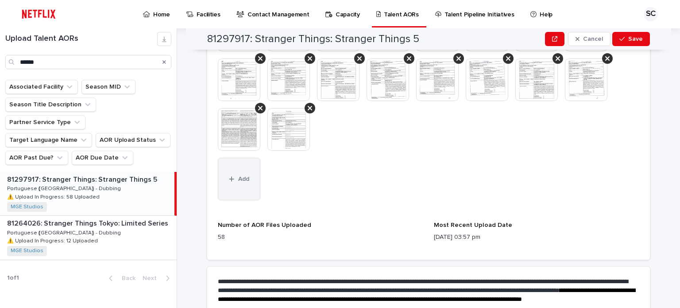
click at [248, 182] on button "Add" at bounding box center [239, 179] width 43 height 43
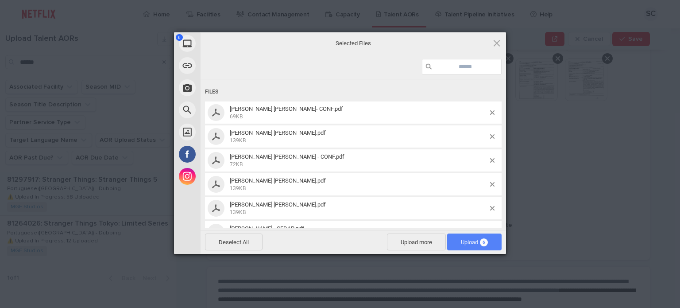
click at [463, 247] on span "Upload 6" at bounding box center [474, 241] width 54 height 17
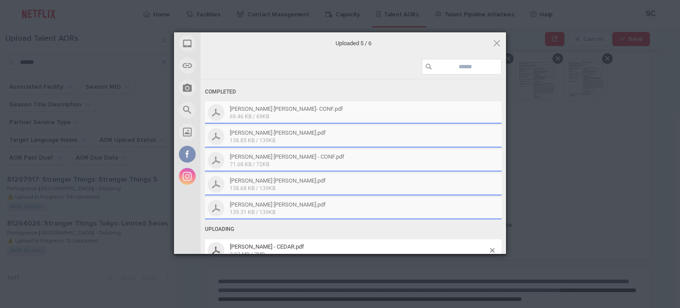
scroll to position [11, 0]
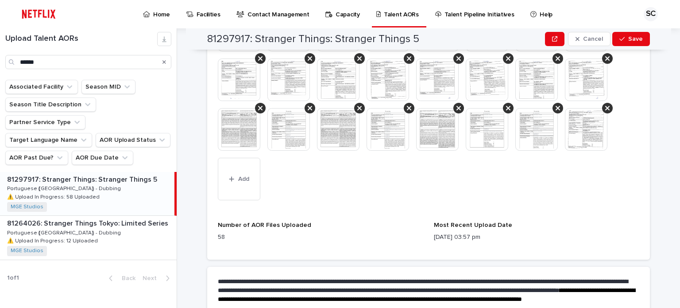
drag, startPoint x: 667, startPoint y: 160, endPoint x: 662, endPoint y: 126, distance: 34.5
click at [666, 154] on div "**********" at bounding box center [434, 167] width 492 height 279
click at [629, 40] on span "Save" at bounding box center [635, 39] width 15 height 6
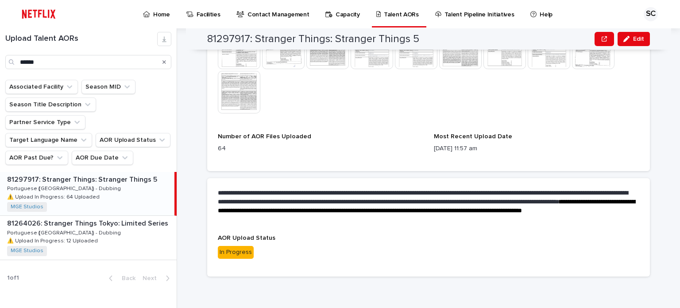
drag, startPoint x: 662, startPoint y: 83, endPoint x: 370, endPoint y: 73, distance: 292.9
click at [659, 83] on div "**********" at bounding box center [434, 167] width 492 height 279
drag, startPoint x: 58, startPoint y: 64, endPoint x: 0, endPoint y: 63, distance: 58.5
click at [0, 63] on div "Upload Talent AORs ******" at bounding box center [88, 50] width 177 height 37
drag, startPoint x: 132, startPoint y: 173, endPoint x: 142, endPoint y: 175, distance: 9.9
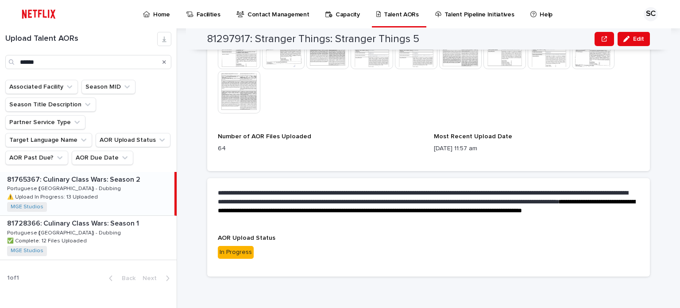
click at [132, 173] on div "81765367: Culinary Class Wars: Season 2 81765367: Culinary Class Wars: Season 2…" at bounding box center [87, 193] width 174 height 43
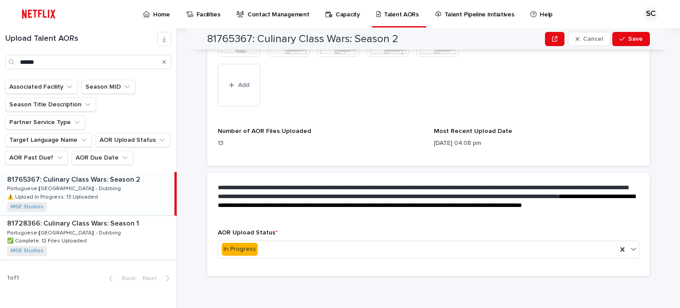
scroll to position [396, 0]
click at [244, 97] on button "Add" at bounding box center [239, 85] width 43 height 43
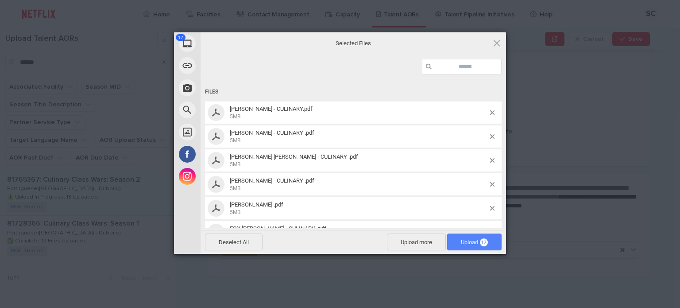
click at [480, 240] on span "17" at bounding box center [484, 242] width 8 height 8
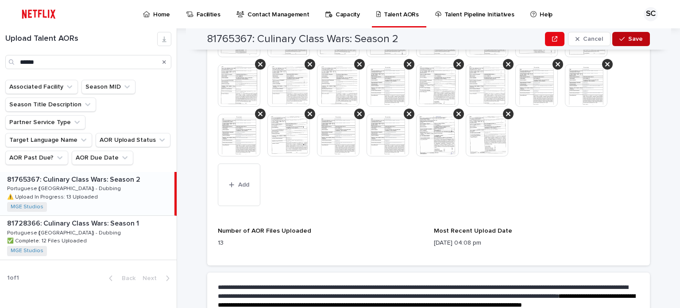
click at [622, 34] on button "Save" at bounding box center [631, 39] width 38 height 14
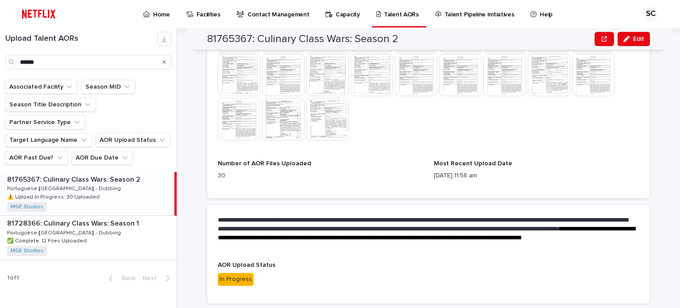
click at [668, 134] on div "**********" at bounding box center [434, 167] width 492 height 279
drag, startPoint x: 21, startPoint y: 65, endPoint x: 0, endPoint y: 62, distance: 21.5
click at [0, 62] on div "Upload Talent AORs ******" at bounding box center [88, 50] width 177 height 37
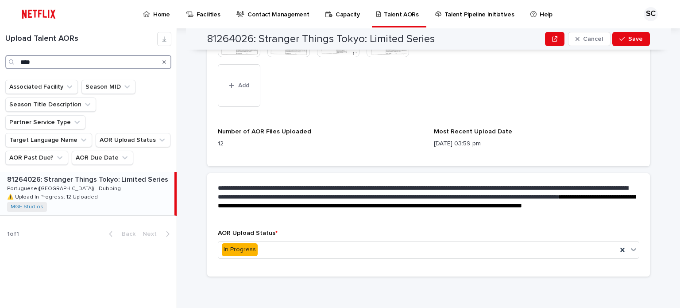
type input "****"
click at [110, 172] on div "81264026: Stranger Things Tokyo: Limited Series 81264026: Stranger Things Tokyo…" at bounding box center [87, 193] width 174 height 43
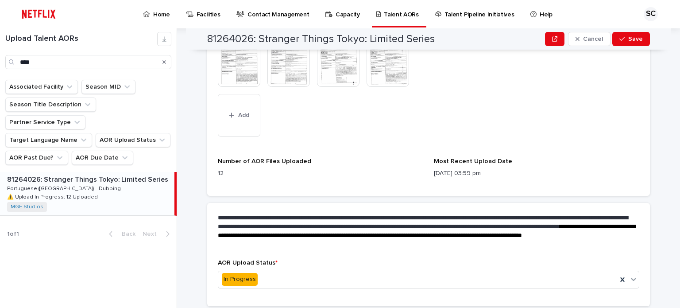
scroll to position [352, 0]
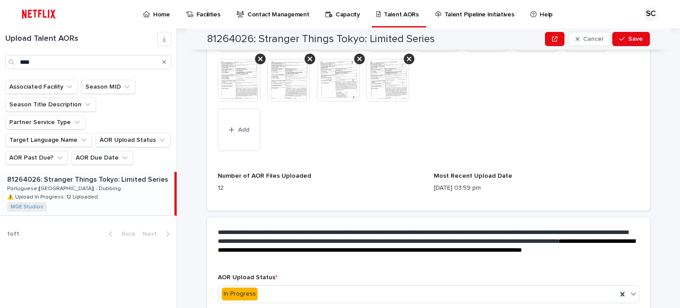
drag, startPoint x: 241, startPoint y: 135, endPoint x: 345, endPoint y: 266, distance: 167.4
click at [241, 135] on button "Add" at bounding box center [239, 129] width 43 height 43
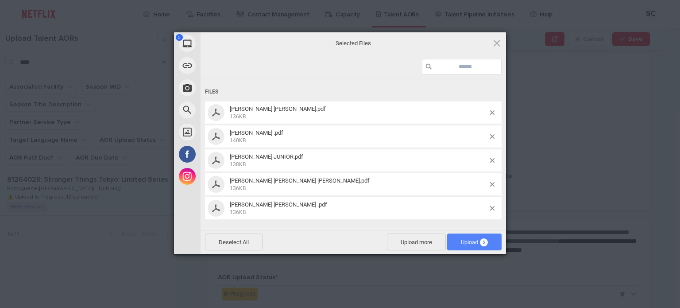
click at [476, 242] on span "Upload 5" at bounding box center [474, 242] width 27 height 7
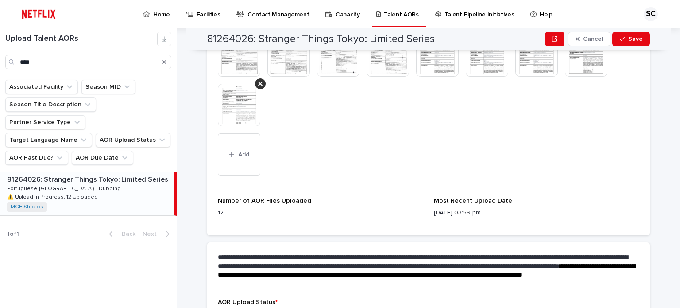
scroll to position [446, 0]
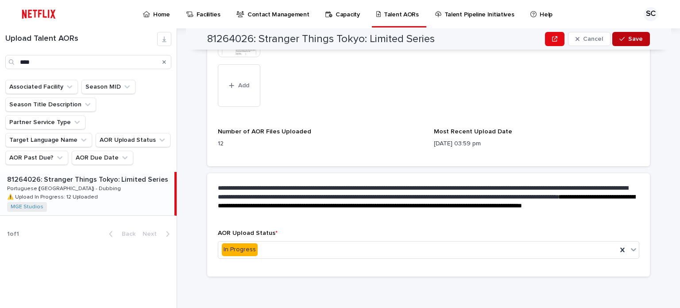
click at [618, 46] on button "Save" at bounding box center [631, 39] width 38 height 14
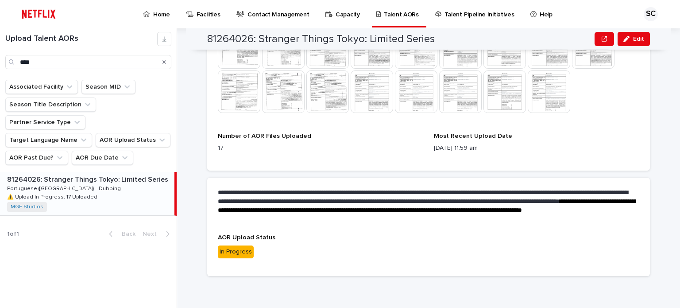
scroll to position [335, 0]
click at [158, 15] on p "Home" at bounding box center [161, 9] width 17 height 19
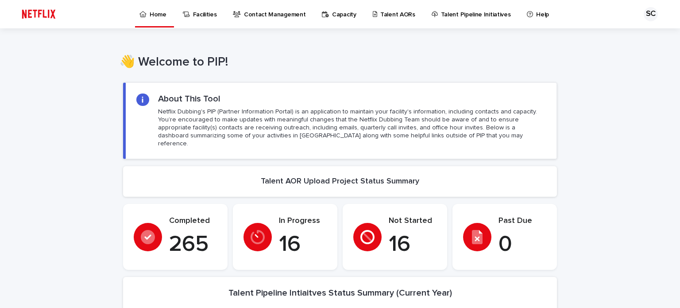
click at [380, 14] on p "Talent AORs" at bounding box center [397, 9] width 35 height 19
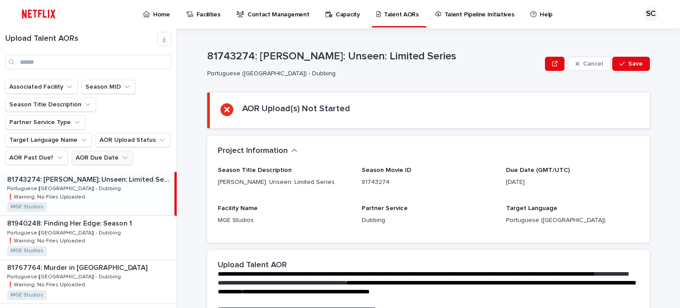
click at [114, 151] on button "AOR Due Date" at bounding box center [103, 158] width 62 height 14
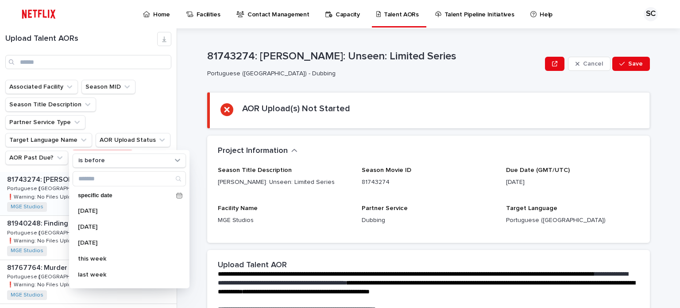
click at [151, 141] on ul "Associated Facility Season MID Season Title Description Partner Service Type Ta…" at bounding box center [89, 122] width 170 height 89
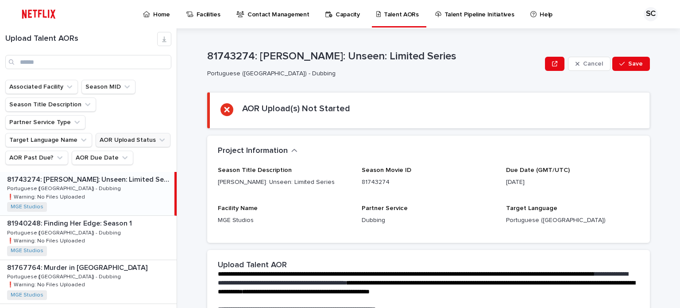
click at [158, 136] on icon "AOR Upload Status" at bounding box center [162, 140] width 9 height 9
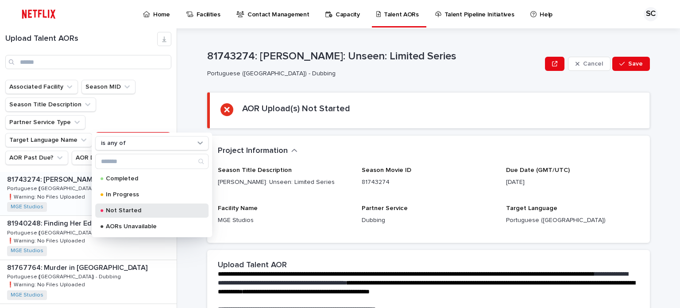
click at [144, 208] on p "Not Started" at bounding box center [150, 210] width 89 height 6
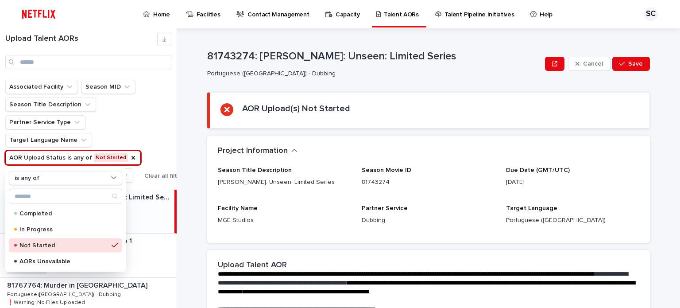
click at [197, 162] on div "**********" at bounding box center [434, 167] width 492 height 279
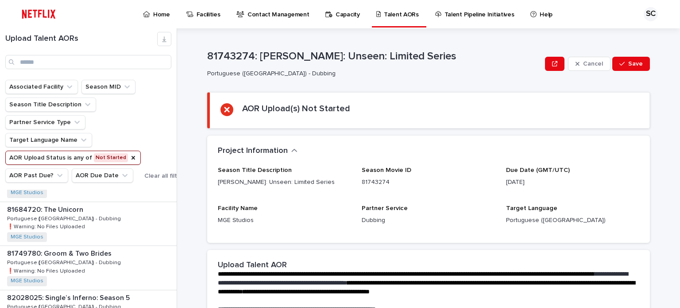
scroll to position [472, 0]
click at [134, 224] on div "81757898: Shipwrecked: Nightmare at Sea 81757898: Shipwrecked: Nightmare at Sea…" at bounding box center [88, 223] width 177 height 43
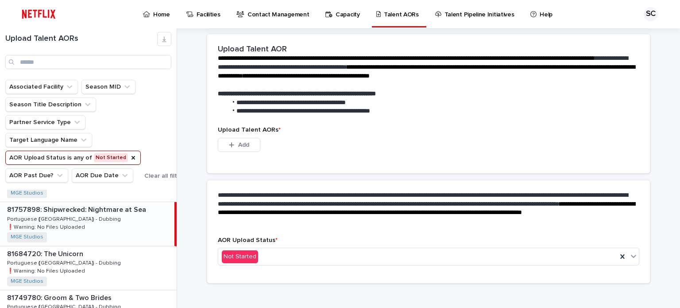
scroll to position [223, 0]
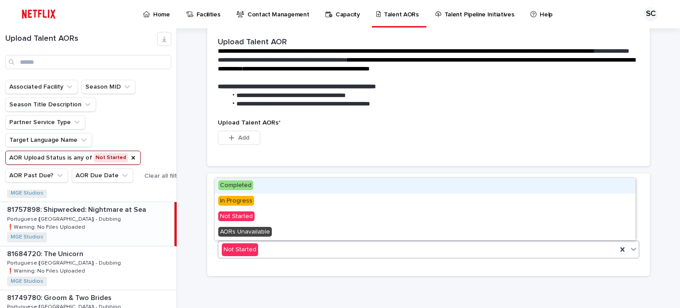
click at [287, 245] on div "Not Started" at bounding box center [417, 249] width 399 height 15
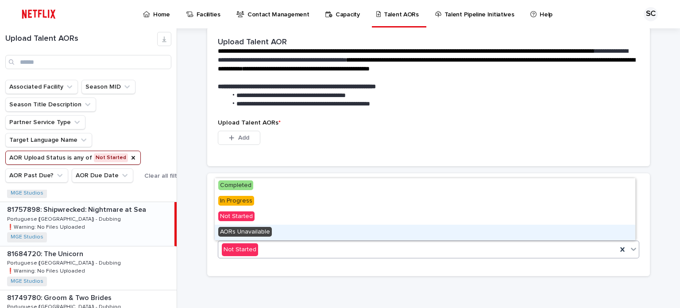
click at [287, 232] on div "AORs Unavailable" at bounding box center [425, 232] width 421 height 15
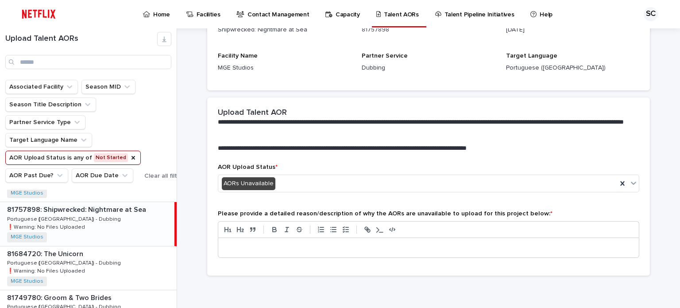
scroll to position [159, 0]
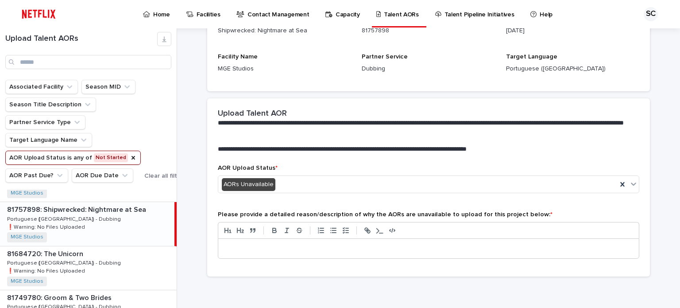
click at [274, 249] on p at bounding box center [428, 248] width 407 height 9
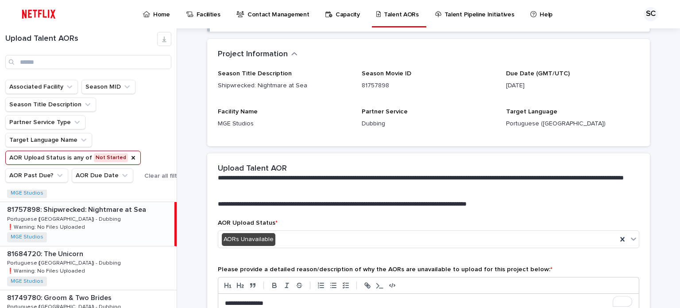
scroll to position [0, 0]
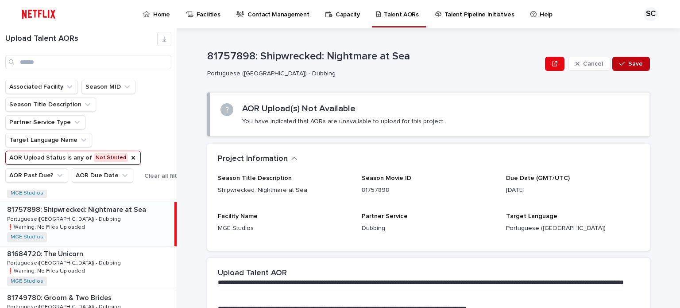
click at [628, 63] on span "Save" at bounding box center [635, 64] width 15 height 6
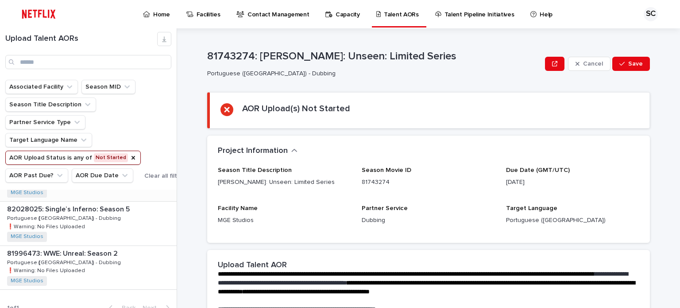
scroll to position [516, 0]
click at [58, 60] on input "Search" at bounding box center [88, 62] width 166 height 14
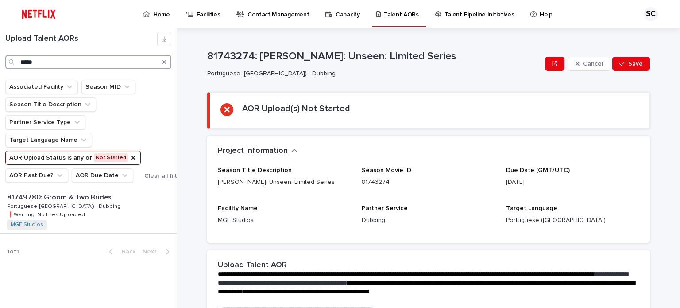
type input "*****"
click at [130, 155] on icon "AOR Upload Status" at bounding box center [133, 157] width 7 height 7
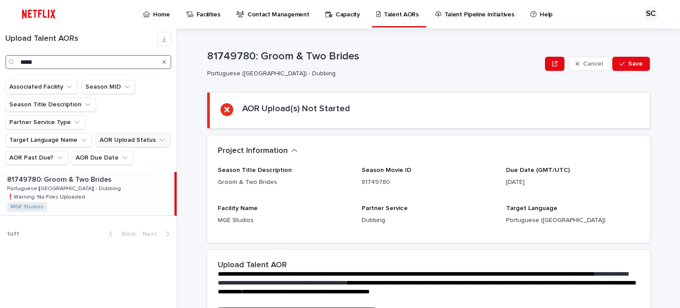
click at [62, 60] on input "*****" at bounding box center [88, 62] width 166 height 14
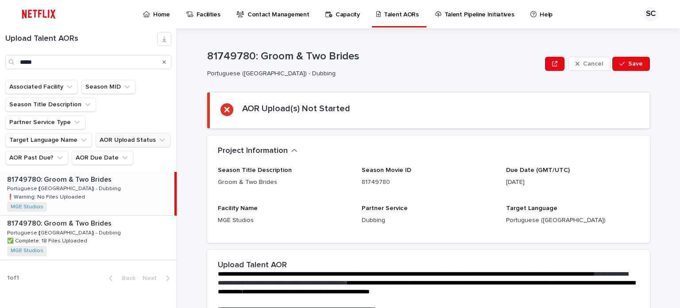
click at [100, 172] on div "81749780: Groom & Two Brides 81749780: Groom & Two Brides Portuguese ([GEOGRAPH…" at bounding box center [87, 193] width 174 height 43
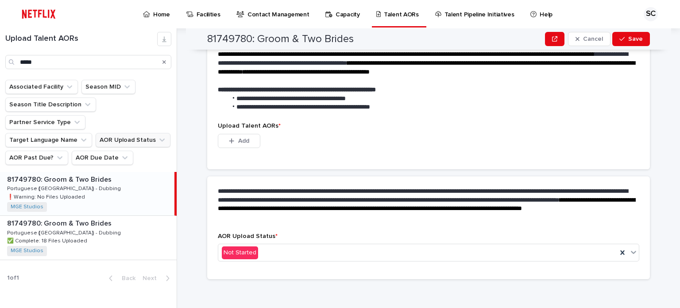
scroll to position [223, 0]
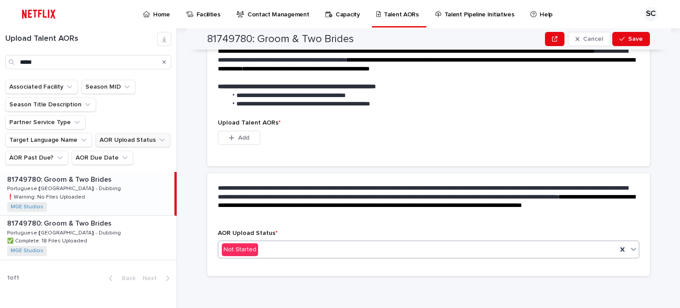
click at [281, 253] on div "Not Started" at bounding box center [417, 249] width 399 height 15
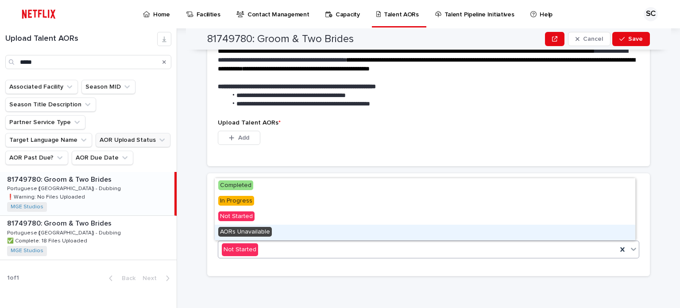
click at [277, 233] on div "AORs Unavailable" at bounding box center [425, 232] width 421 height 15
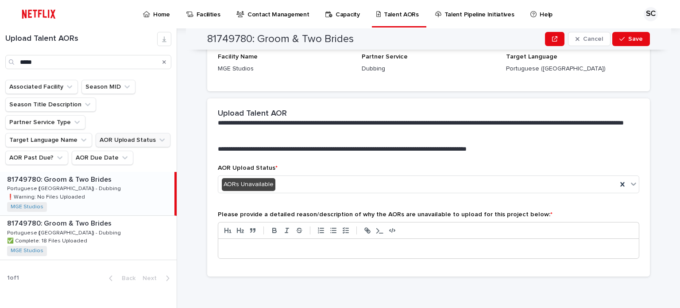
scroll to position [166, 0]
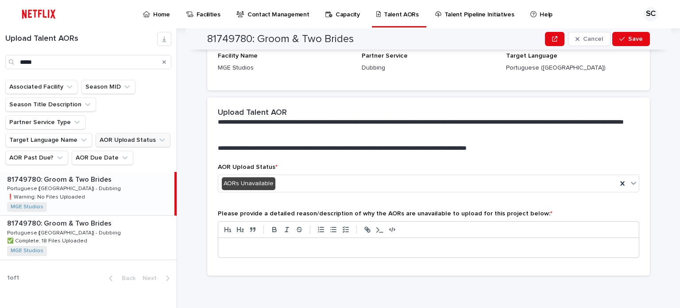
click at [264, 242] on div at bounding box center [428, 247] width 421 height 19
click at [625, 43] on button "Save" at bounding box center [631, 39] width 38 height 14
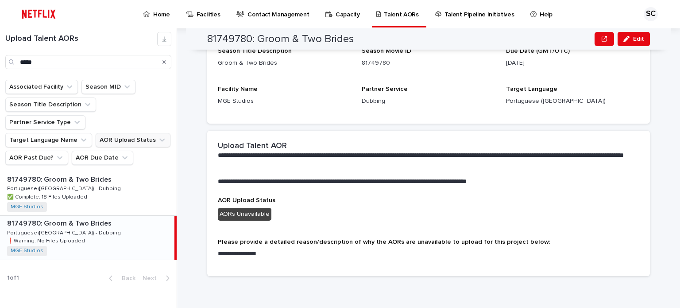
scroll to position [127, 0]
click at [142, 133] on button "AOR Upload Status" at bounding box center [133, 140] width 75 height 14
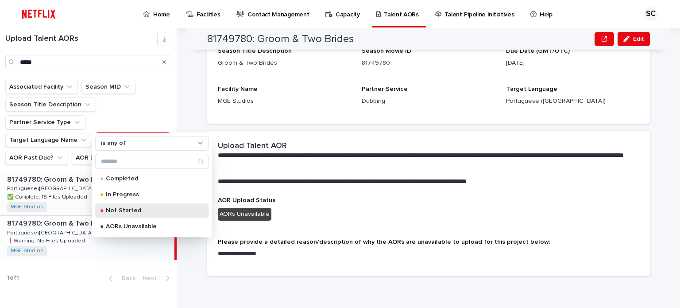
click at [138, 206] on div "Not Started" at bounding box center [151, 210] width 113 height 14
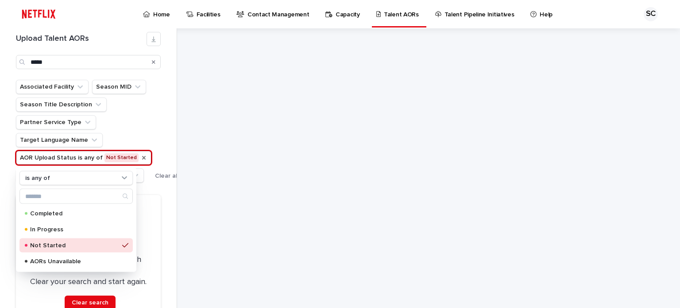
click at [175, 150] on div "Associated Facility Season MID Season Title Description Partner Service Type Ta…" at bounding box center [106, 131] width 181 height 103
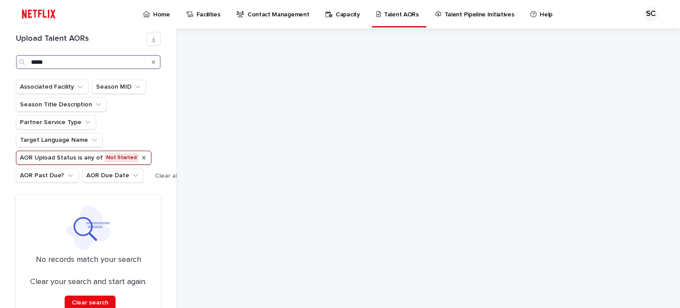
drag, startPoint x: 50, startPoint y: 60, endPoint x: 13, endPoint y: 58, distance: 36.8
click at [13, 58] on div "Upload Talent AORs *****" at bounding box center [88, 50] width 155 height 37
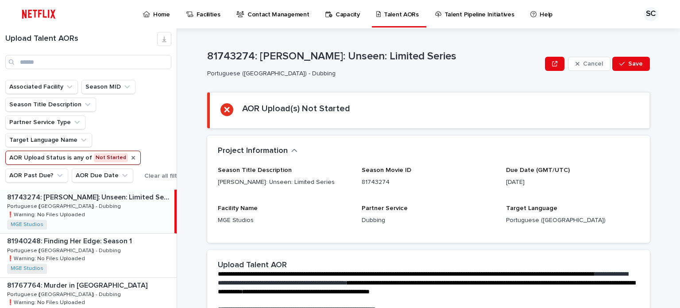
click at [159, 14] on p "Home" at bounding box center [161, 9] width 17 height 19
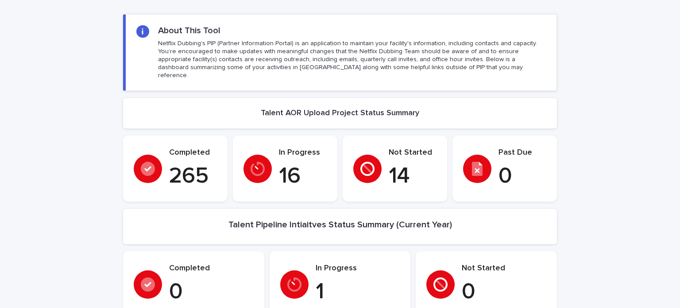
scroll to position [44, 0]
